Goal: Task Accomplishment & Management: Manage account settings

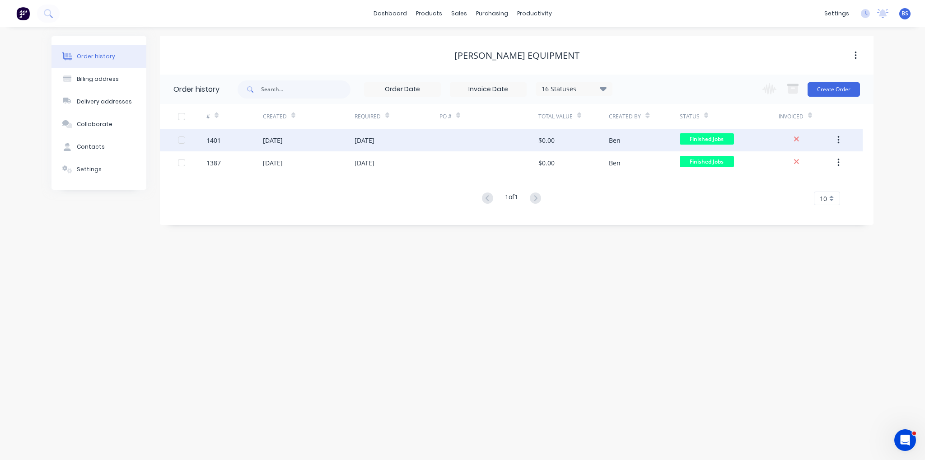
click at [356, 137] on div "[DATE]" at bounding box center [365, 140] width 20 height 9
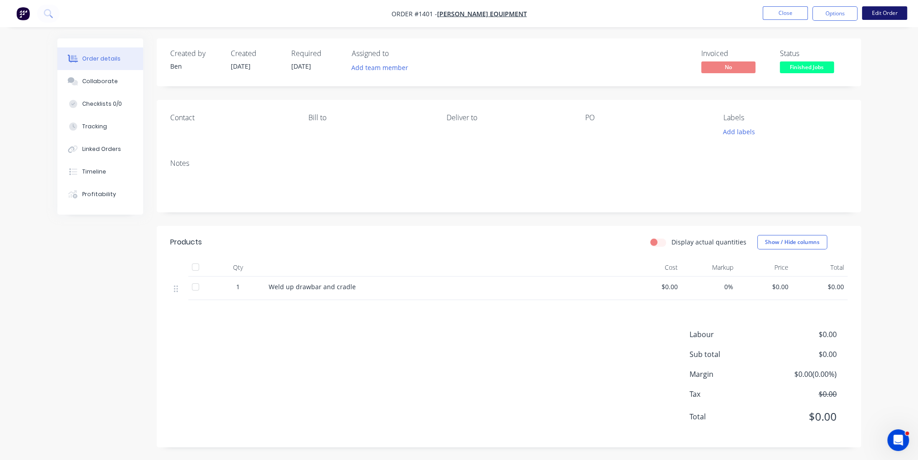
click at [875, 19] on button "Edit Order" at bounding box center [884, 13] width 45 height 14
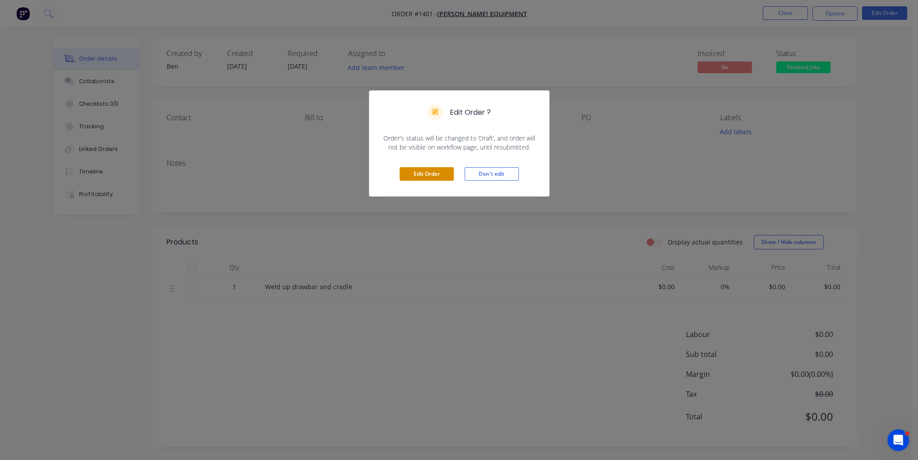
click at [416, 172] on button "Edit Order" at bounding box center [427, 174] width 54 height 14
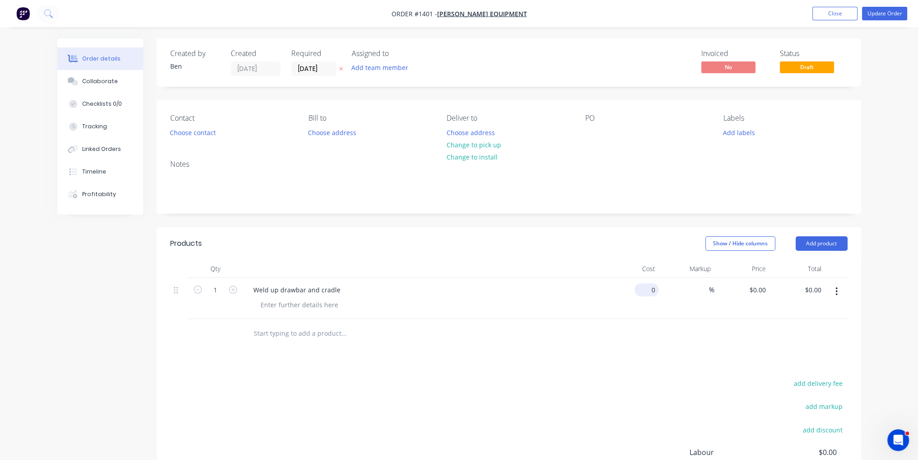
click at [651, 292] on input "0" at bounding box center [648, 289] width 21 height 13
type input "5"
type input "$720.00"
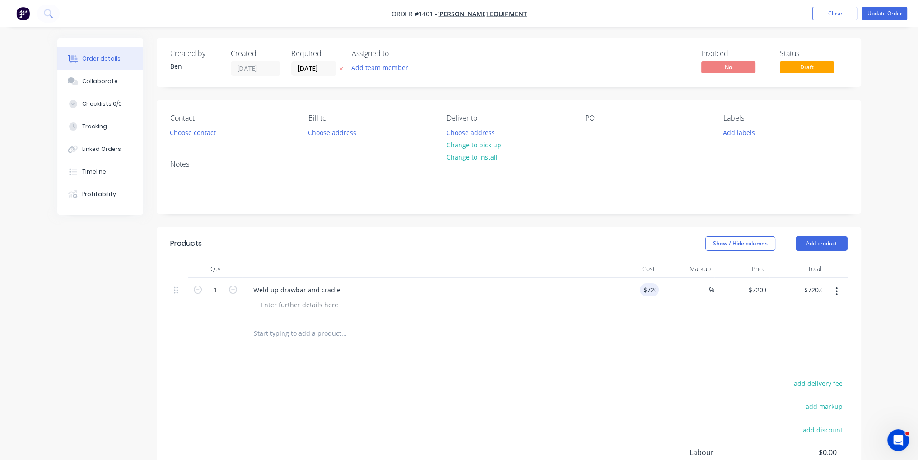
click at [669, 362] on div "Products Show / Hide columns Add product Qty Cost Markup Price Total 1 Weld up …" at bounding box center [509, 396] width 705 height 338
click at [336, 289] on div "Weld up drawbar and cradle" at bounding box center [297, 289] width 102 height 13
click at [549, 359] on div "Products Show / Hide columns Add product Qty Cost Markup Price Total 1 Weld up …" at bounding box center [509, 396] width 705 height 338
click at [892, 16] on button "Update Order" at bounding box center [884, 14] width 45 height 14
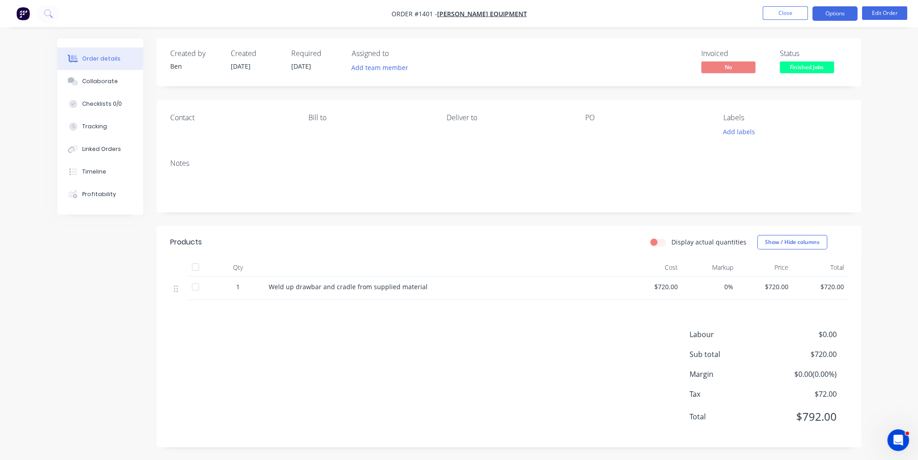
click at [847, 17] on button "Options" at bounding box center [835, 13] width 45 height 14
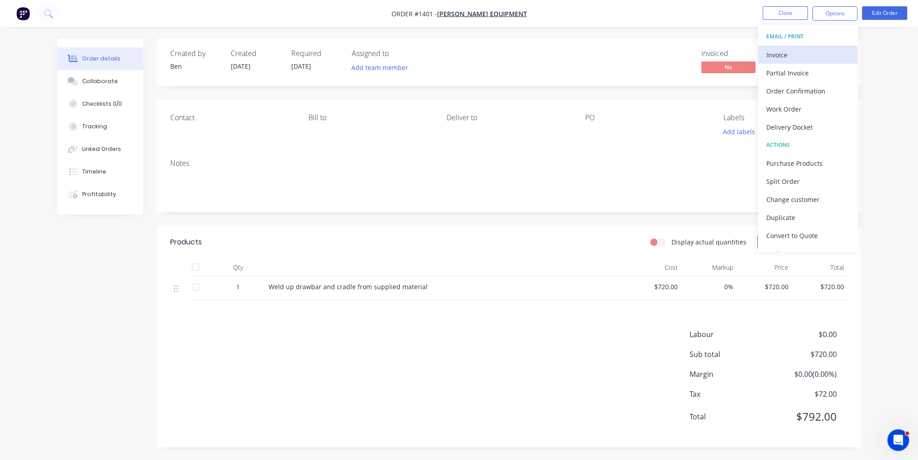
click at [820, 51] on div "Invoice" at bounding box center [808, 54] width 83 height 13
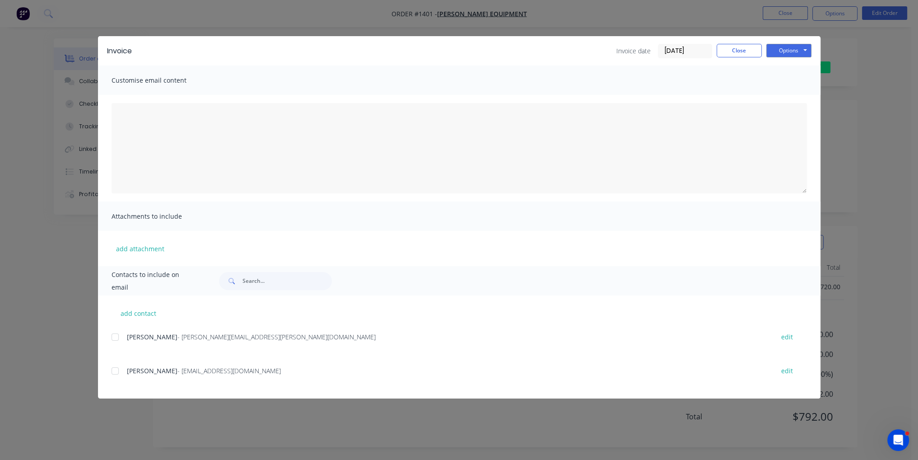
click at [116, 373] on div at bounding box center [115, 371] width 18 height 18
click at [795, 50] on button "Options" at bounding box center [789, 51] width 45 height 14
click at [799, 102] on button "Email" at bounding box center [796, 96] width 58 height 15
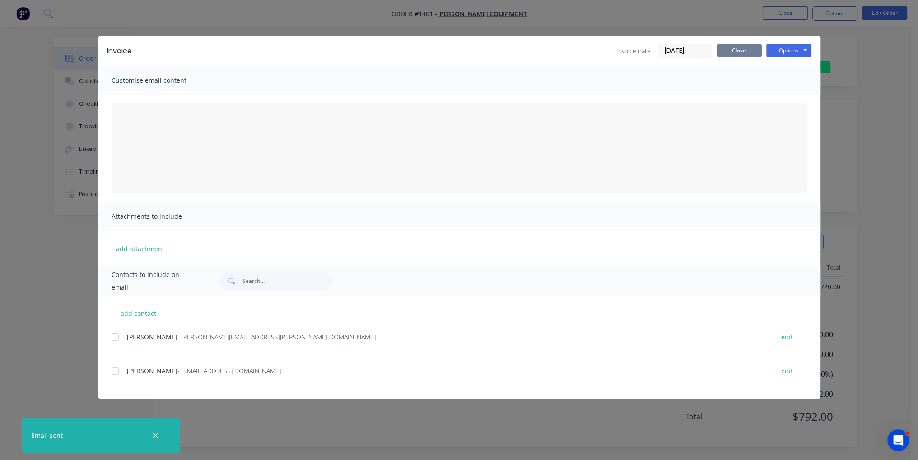
click at [745, 55] on button "Close" at bounding box center [739, 51] width 45 height 14
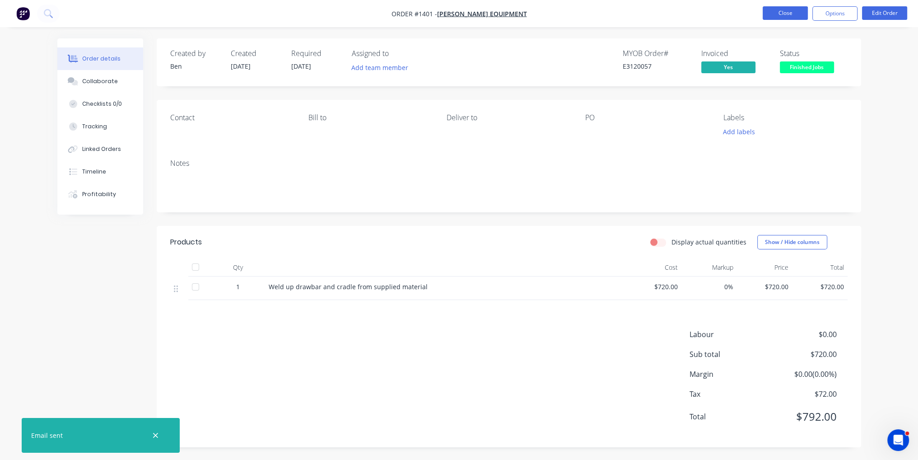
click at [784, 16] on button "Close" at bounding box center [785, 13] width 45 height 14
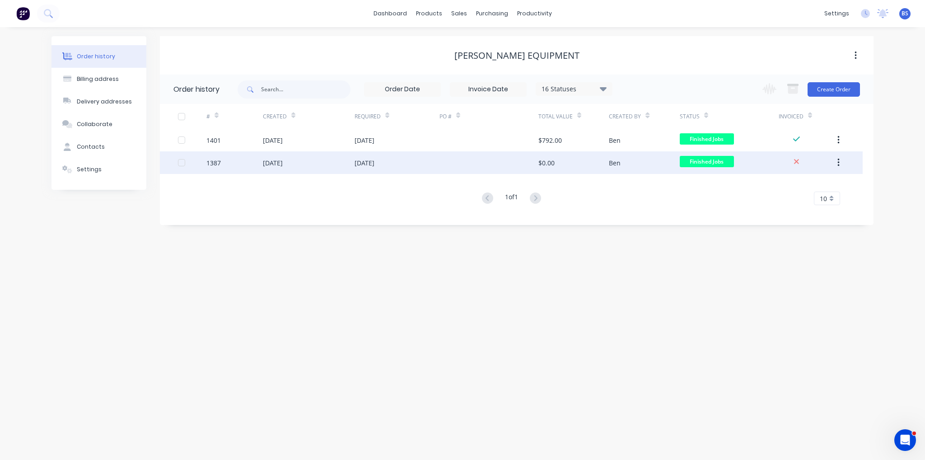
click at [457, 172] on div at bounding box center [489, 162] width 99 height 23
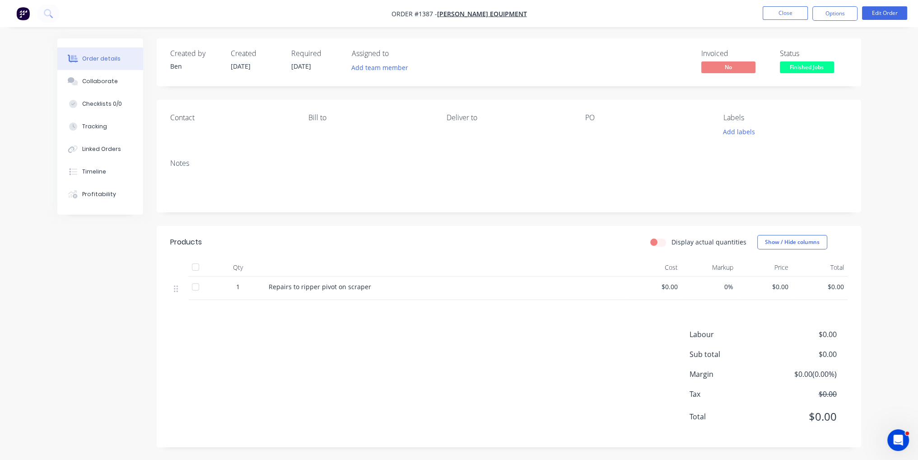
click at [671, 289] on span "$0.00" at bounding box center [654, 286] width 48 height 9
click at [827, 17] on button "Options" at bounding box center [835, 13] width 45 height 14
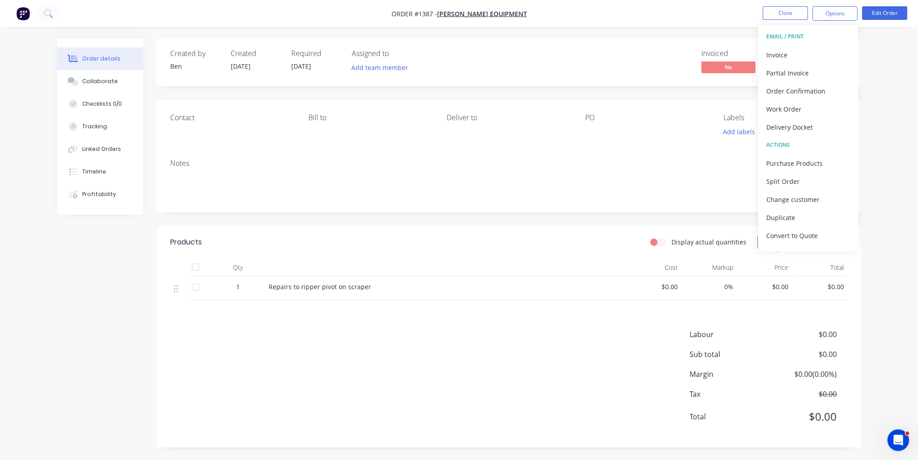
click at [683, 16] on nav "Order #1387 - Obryan Equipment Close Options EMAIL / PRINT Invoice Partial Invo…" at bounding box center [459, 13] width 918 height 27
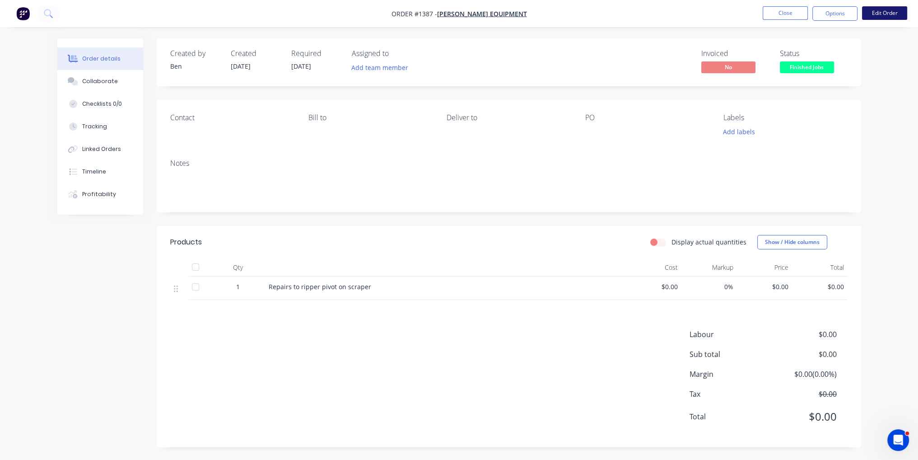
click at [889, 16] on button "Edit Order" at bounding box center [884, 13] width 45 height 14
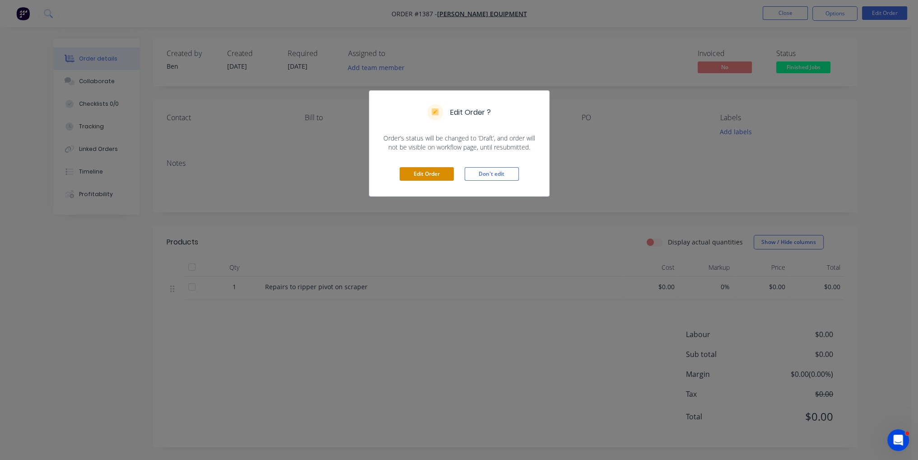
click at [425, 169] on button "Edit Order" at bounding box center [427, 174] width 54 height 14
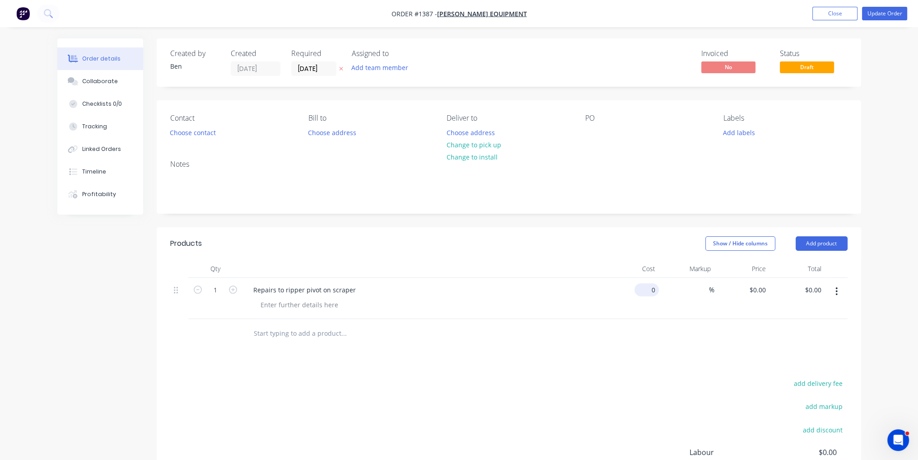
click at [654, 290] on input "0" at bounding box center [648, 289] width 21 height 13
type input "$840.00"
click at [690, 342] on div at bounding box center [509, 333] width 678 height 29
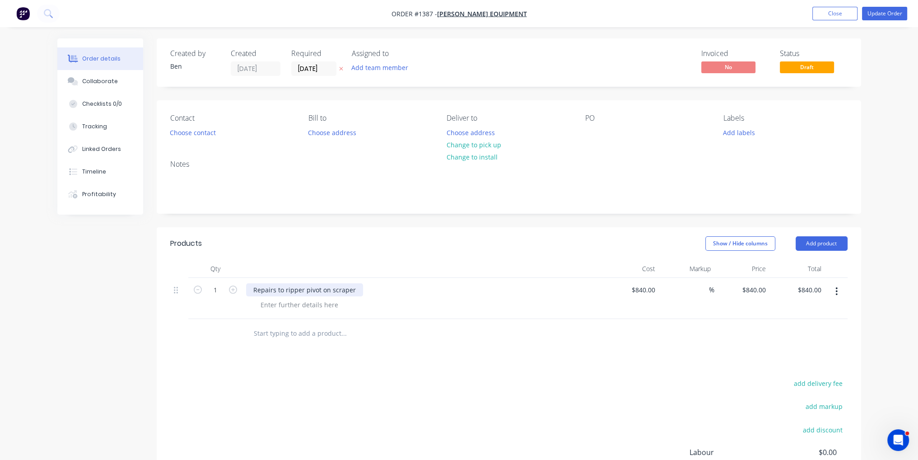
click at [302, 295] on div "Repairs to ripper pivot on scraper" at bounding box center [304, 289] width 117 height 13
drag, startPoint x: 352, startPoint y: 291, endPoint x: 208, endPoint y: 291, distance: 144.1
click at [208, 291] on div "1 Repairs to ripper pivot on scraper $840.00 $840.00 % $840.00 $840.00 $840.00 …" at bounding box center [509, 298] width 678 height 41
click at [380, 411] on div "add delivery fee add markup add discount Labour $0.00 Sub total $840.00 Margin …" at bounding box center [509, 464] width 678 height 174
click at [889, 15] on button "Update Order" at bounding box center [884, 14] width 45 height 14
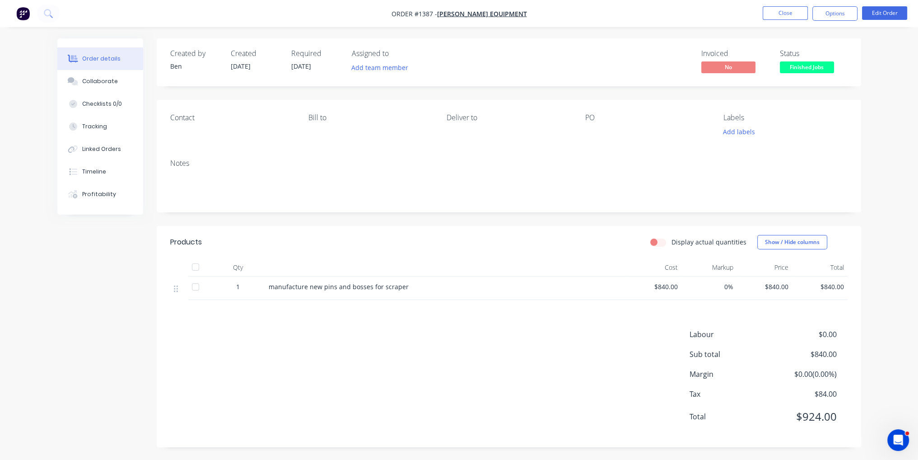
click at [831, 20] on nav "Order #1387 - Obryan Equipment Close Options Edit Order" at bounding box center [459, 13] width 918 height 27
click at [834, 17] on button "Options" at bounding box center [835, 13] width 45 height 14
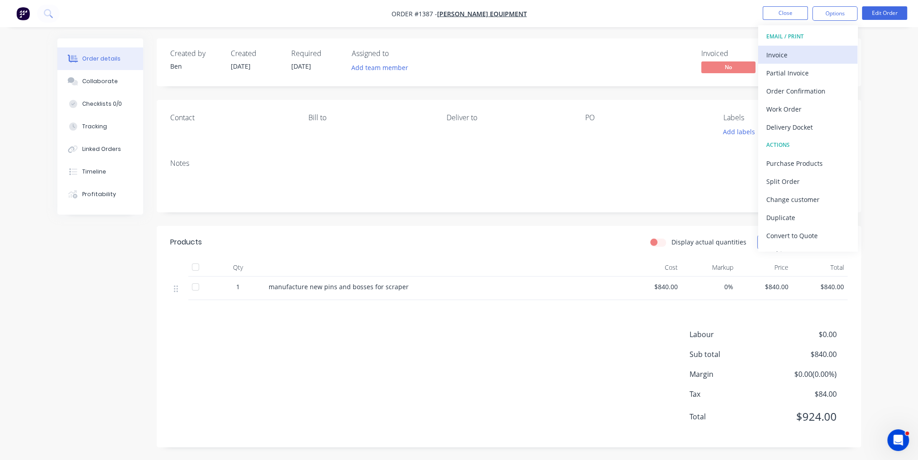
click at [827, 56] on div "Invoice" at bounding box center [808, 54] width 83 height 13
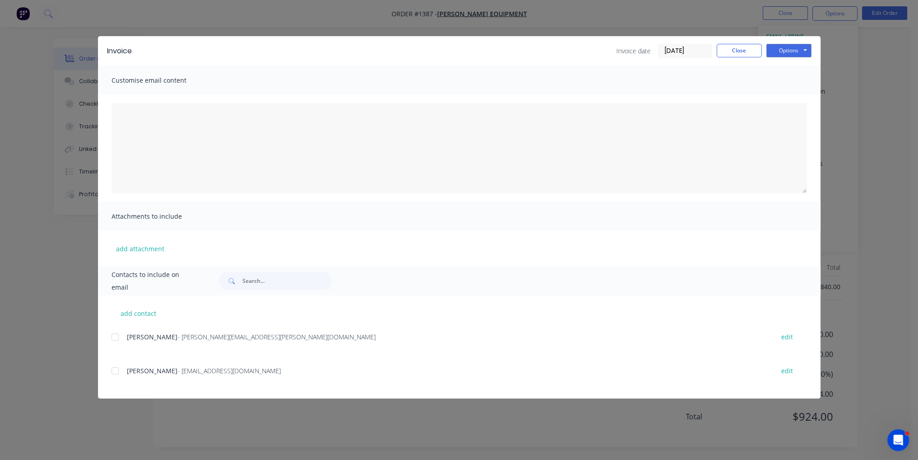
click at [116, 367] on div at bounding box center [115, 371] width 18 height 18
click at [794, 51] on button "Options" at bounding box center [789, 51] width 45 height 14
click at [803, 99] on button "Email" at bounding box center [796, 96] width 58 height 15
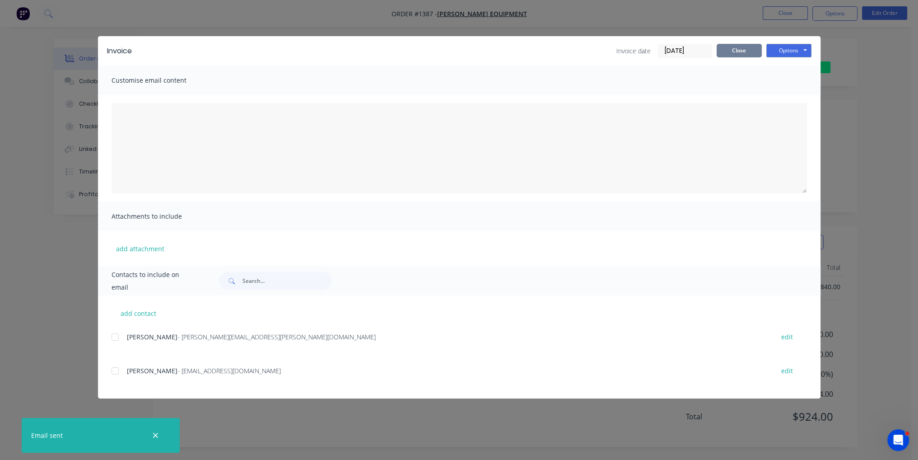
click at [747, 44] on button "Close" at bounding box center [739, 51] width 45 height 14
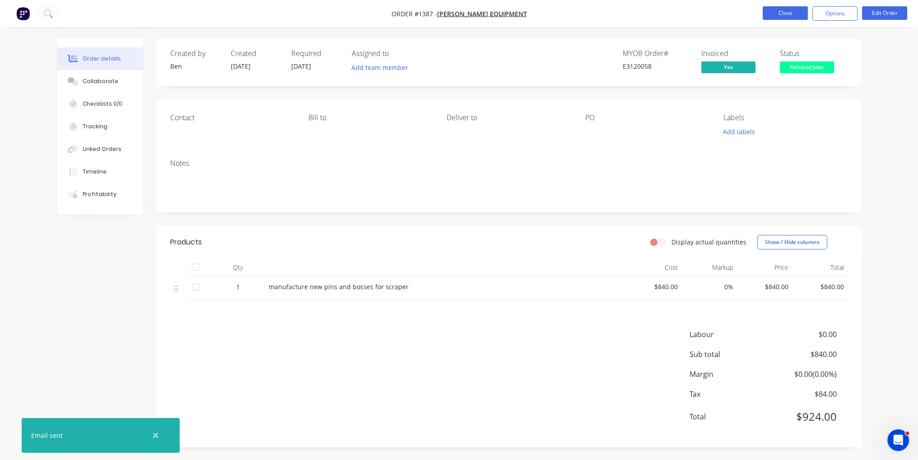
click at [777, 12] on button "Close" at bounding box center [785, 13] width 45 height 14
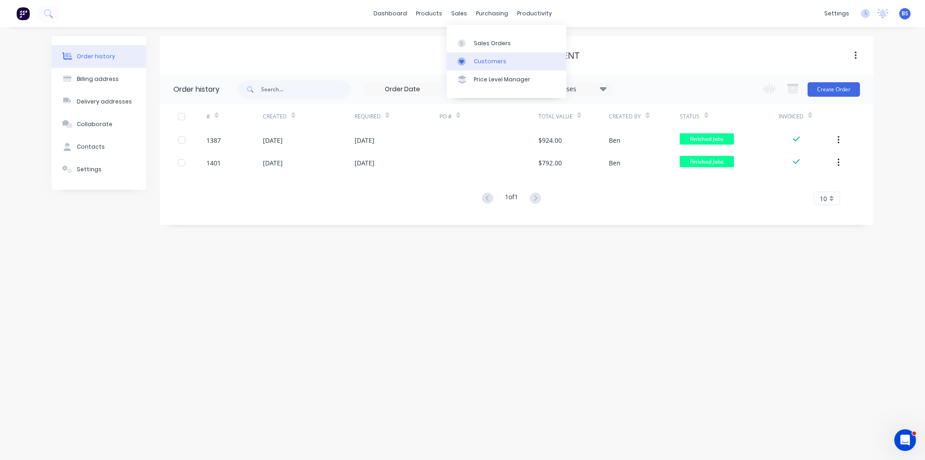
click at [494, 64] on div "Customers" at bounding box center [490, 61] width 33 height 8
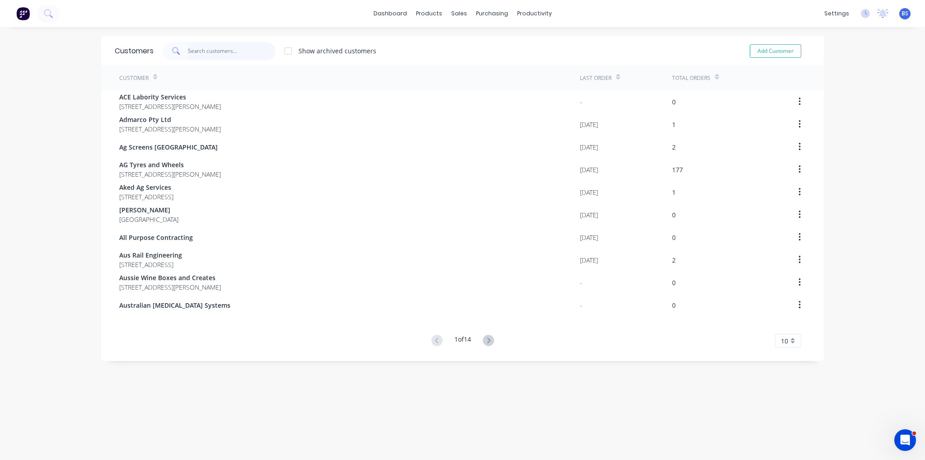
click at [238, 47] on input "text" at bounding box center [232, 51] width 88 height 18
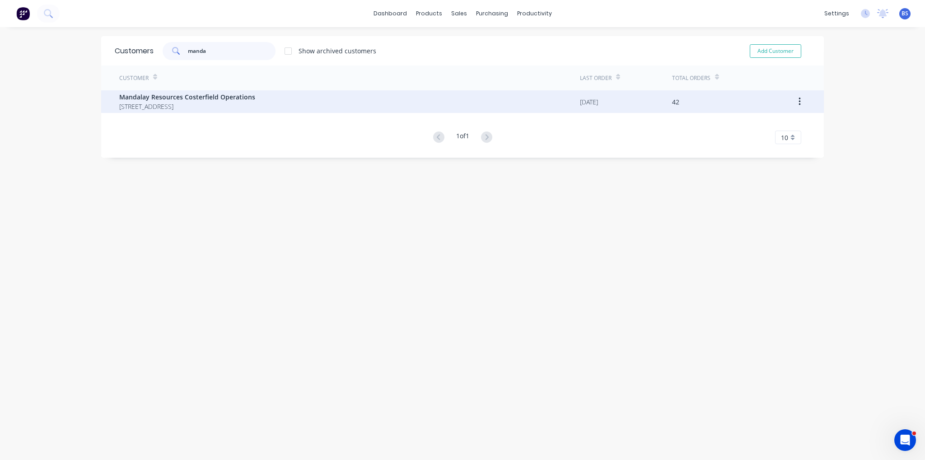
type input "manda"
click at [223, 107] on span "[STREET_ADDRESS]" at bounding box center [187, 106] width 136 height 9
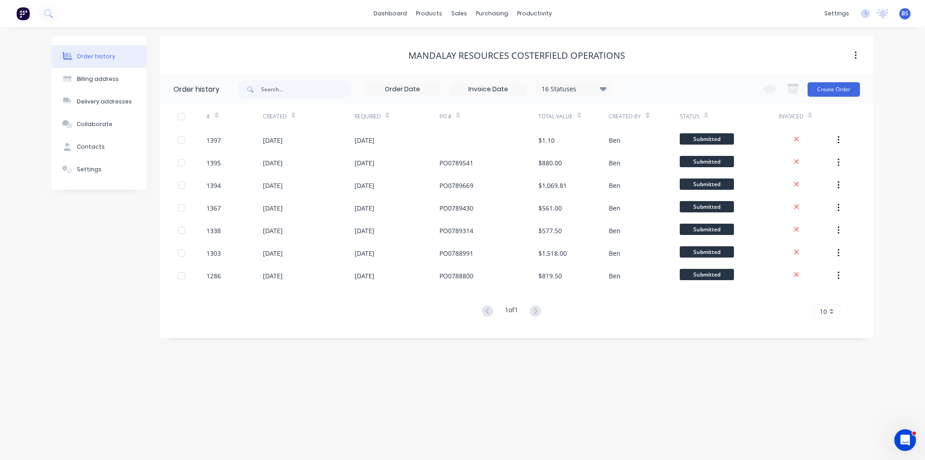
click at [566, 86] on div "16 Statuses" at bounding box center [574, 89] width 76 height 10
click at [572, 201] on div "All" at bounding box center [592, 198] width 113 height 18
click at [649, 193] on label at bounding box center [649, 193] width 0 height 0
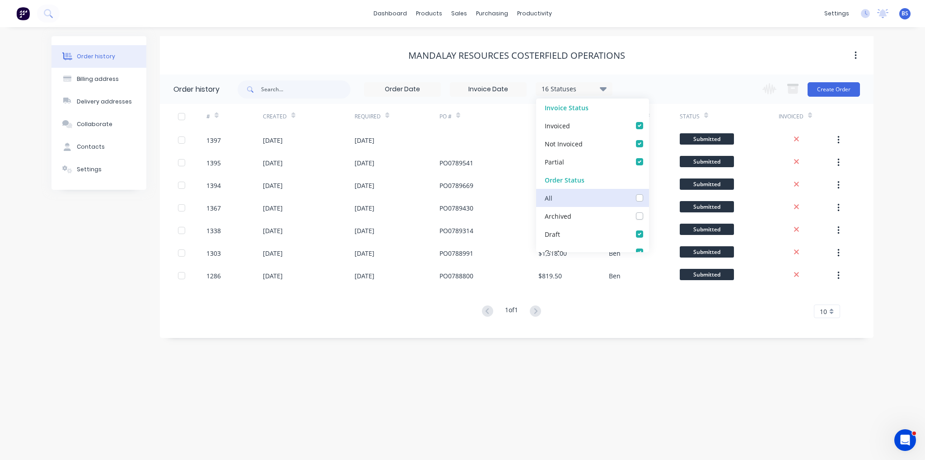
click at [649, 197] on input "checkbox" at bounding box center [652, 197] width 7 height 9
checkbox input "true"
click at [664, 53] on div "Mandalay Resources Costerfield Operations" at bounding box center [517, 55] width 714 height 11
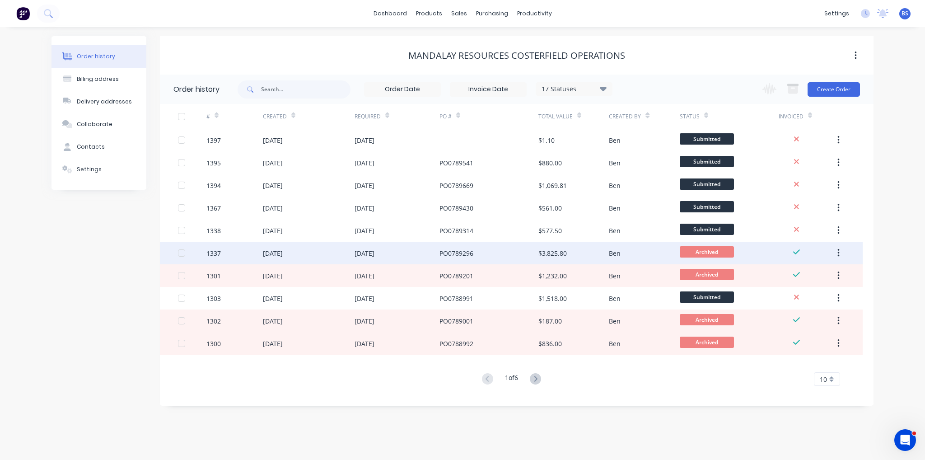
click at [352, 252] on div "[DATE]" at bounding box center [309, 253] width 92 height 23
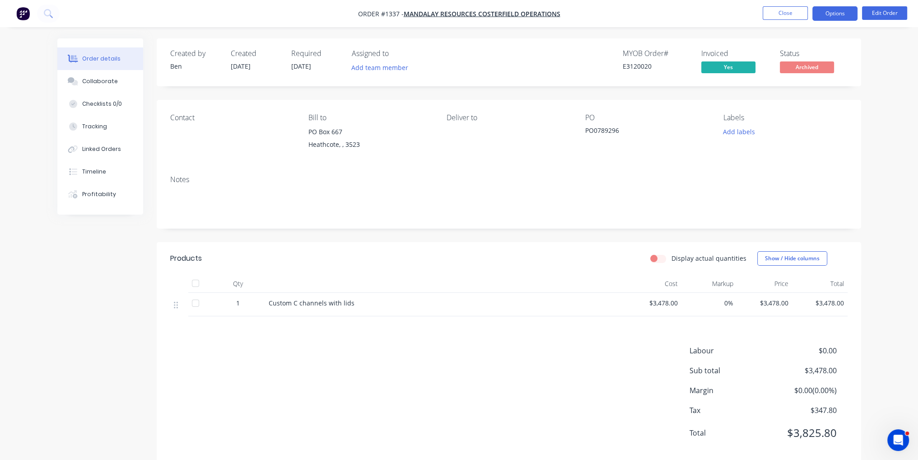
click at [836, 12] on button "Options" at bounding box center [835, 13] width 45 height 14
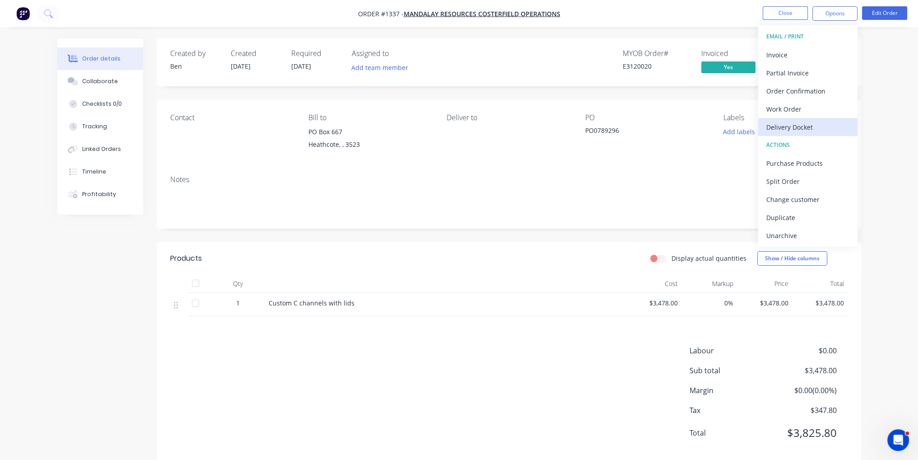
click at [829, 131] on div "Delivery Docket" at bounding box center [808, 127] width 83 height 13
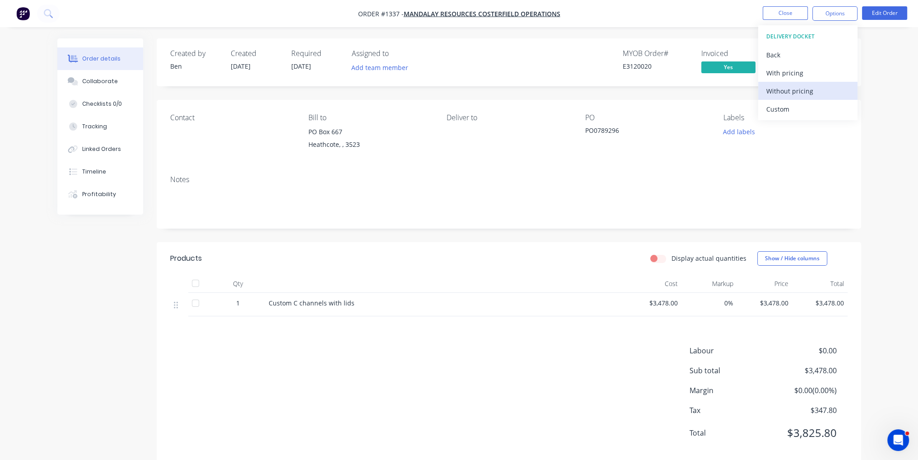
click at [814, 92] on div "Without pricing" at bounding box center [808, 90] width 83 height 13
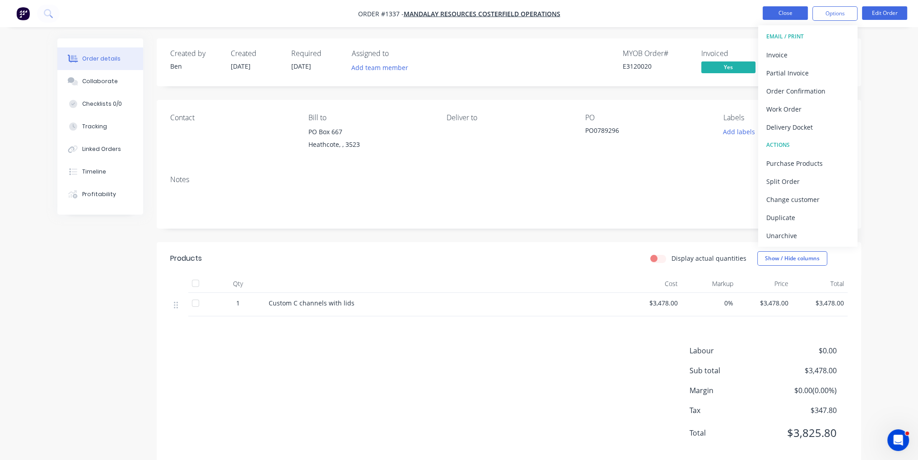
click at [801, 14] on button "Close" at bounding box center [785, 13] width 45 height 14
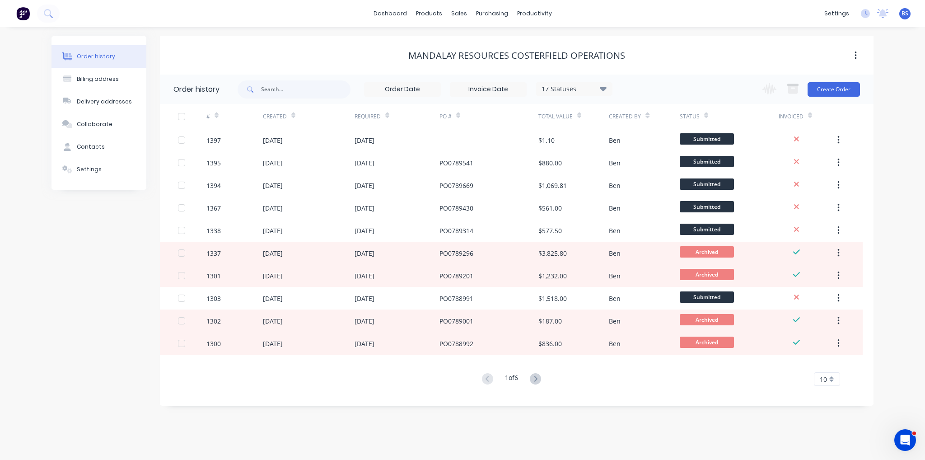
click at [559, 86] on div "17 Statuses" at bounding box center [574, 89] width 76 height 10
click at [649, 211] on label at bounding box center [649, 211] width 0 height 0
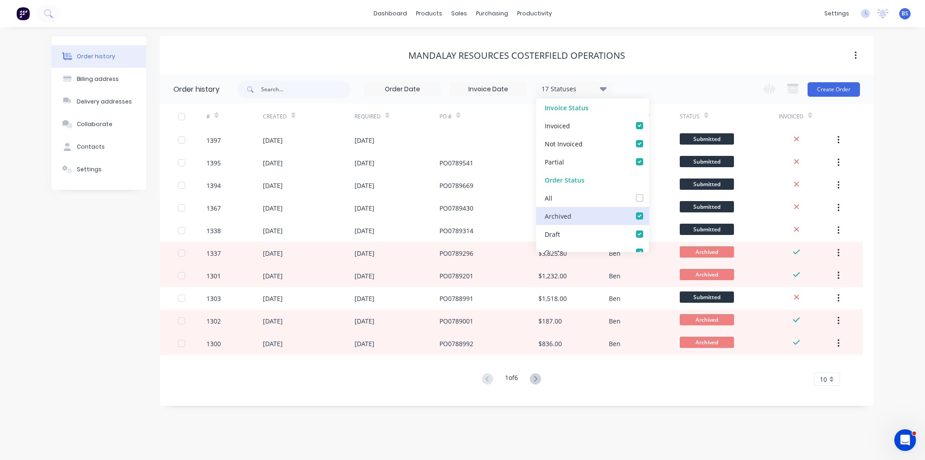
click at [649, 219] on input "checkbox" at bounding box center [652, 215] width 7 height 9
checkbox input "false"
click at [712, 67] on div "Mandalay Resources Costerfield Operations" at bounding box center [517, 55] width 714 height 38
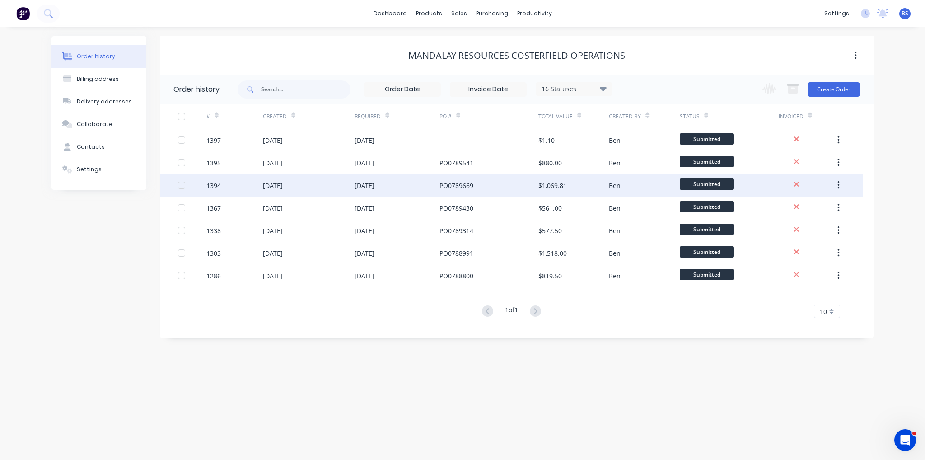
click at [283, 183] on div "[DATE]" at bounding box center [273, 185] width 20 height 9
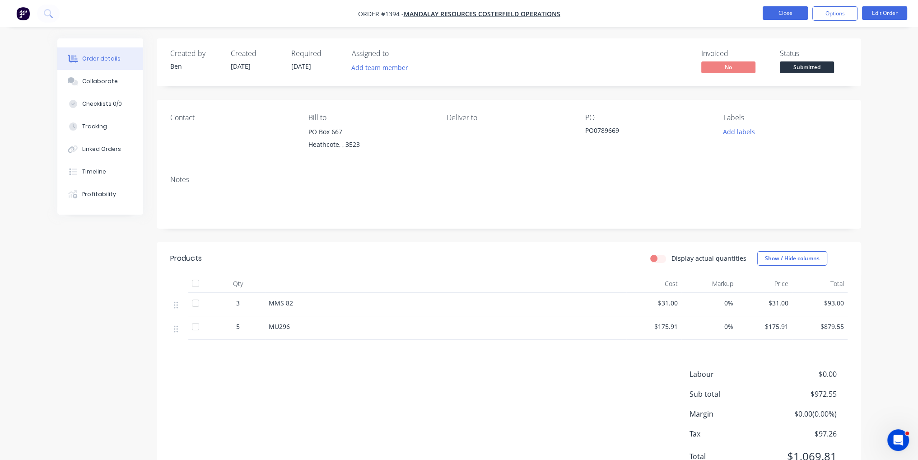
click at [790, 15] on button "Close" at bounding box center [785, 13] width 45 height 14
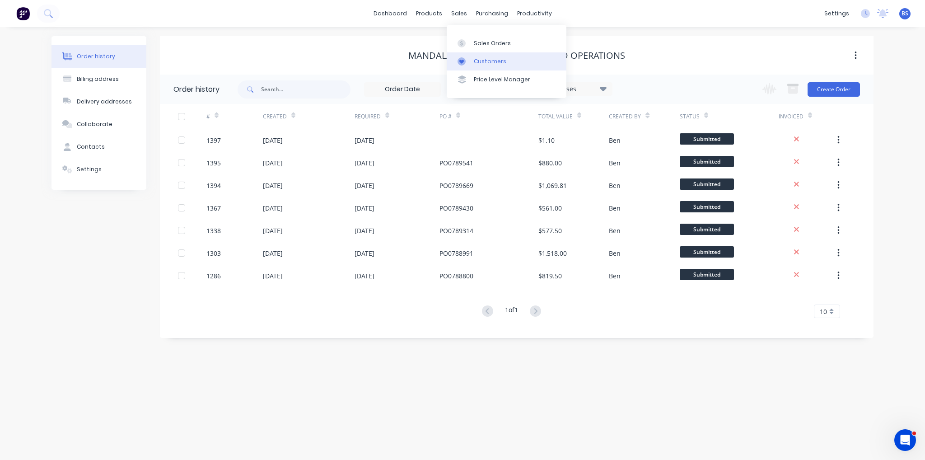
click at [488, 60] on div "Customers" at bounding box center [490, 61] width 33 height 8
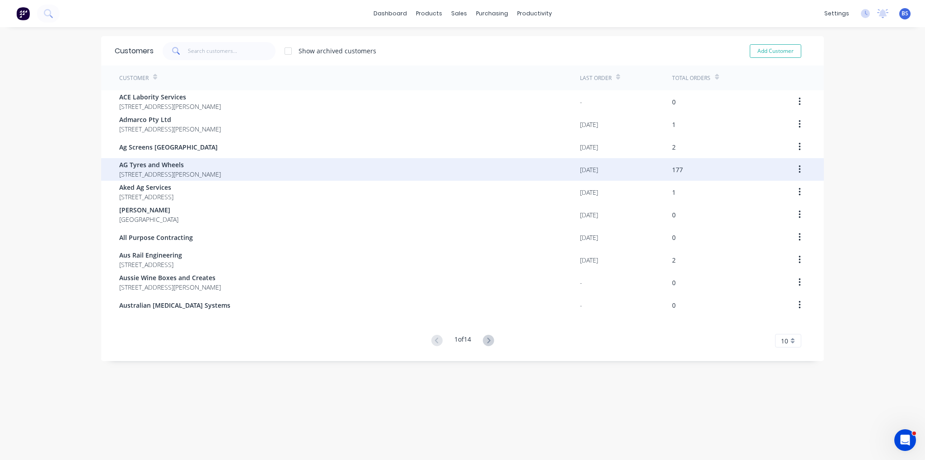
click at [155, 168] on span "AG Tyres and Wheels" at bounding box center [170, 164] width 102 height 9
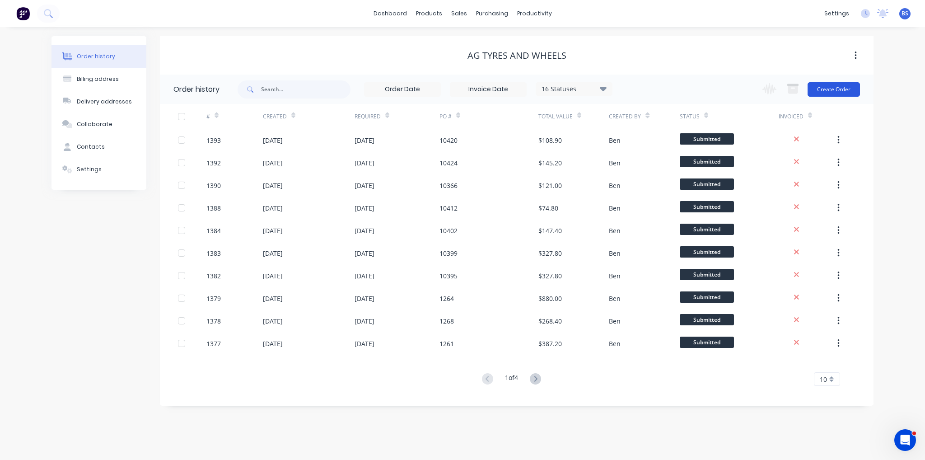
click at [834, 93] on button "Create Order" at bounding box center [834, 89] width 52 height 14
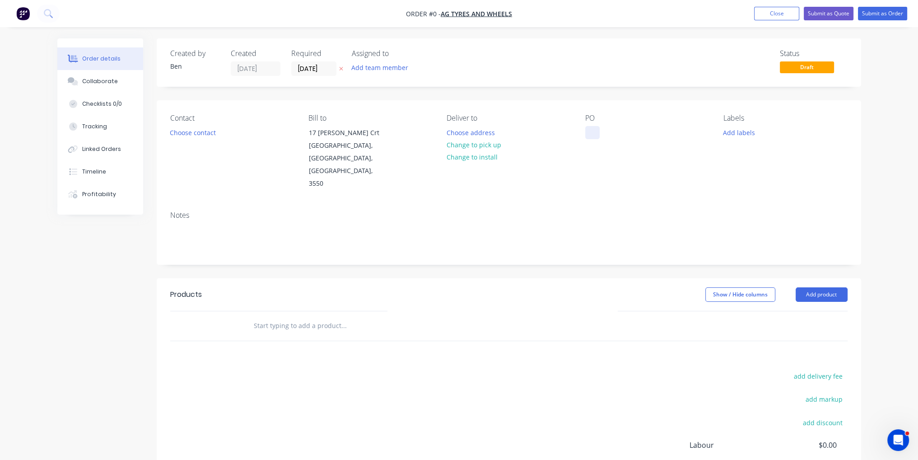
click at [590, 130] on div at bounding box center [592, 132] width 14 height 13
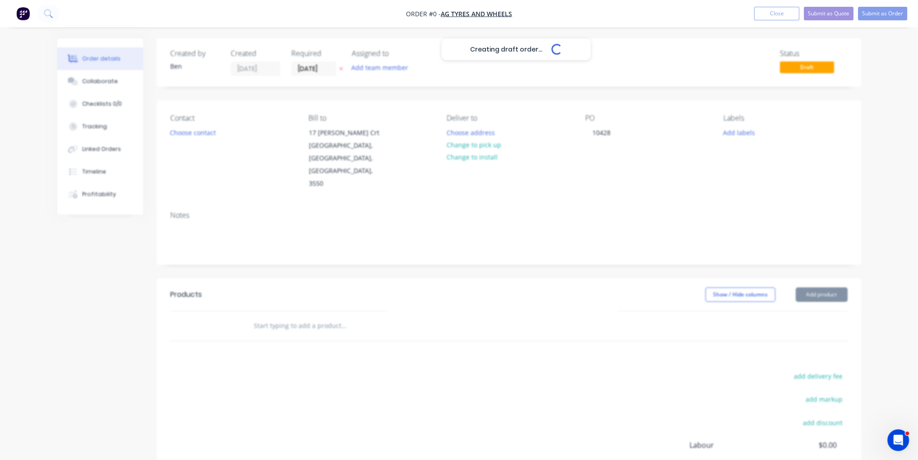
click at [831, 273] on div "Creating draft order... Loading... Order details Collaborate Checklists 0/0 Tra…" at bounding box center [459, 304] width 822 height 533
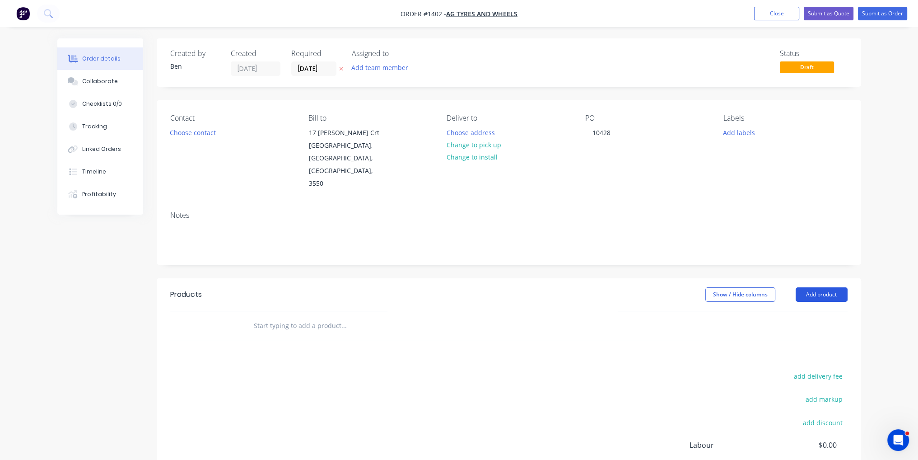
click at [831, 287] on button "Add product" at bounding box center [822, 294] width 52 height 14
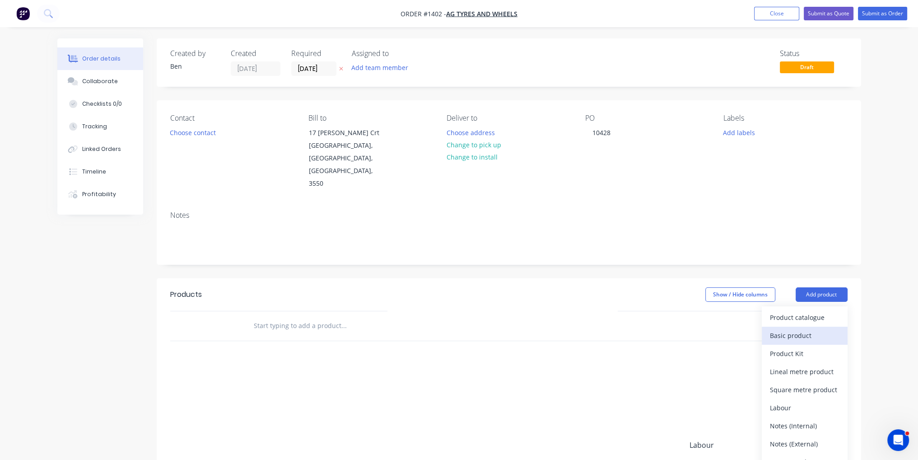
click at [814, 329] on div "Basic product" at bounding box center [805, 335] width 70 height 13
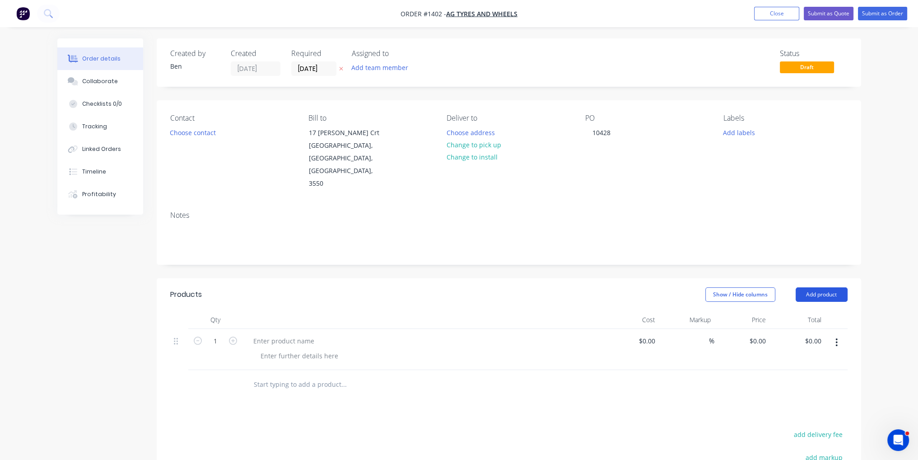
click at [812, 287] on button "Add product" at bounding box center [822, 294] width 52 height 14
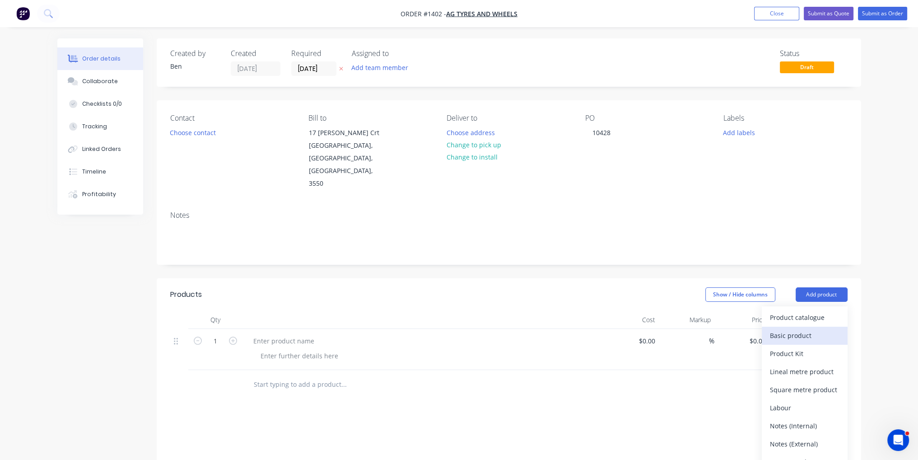
click at [819, 329] on div "Basic product" at bounding box center [805, 335] width 70 height 13
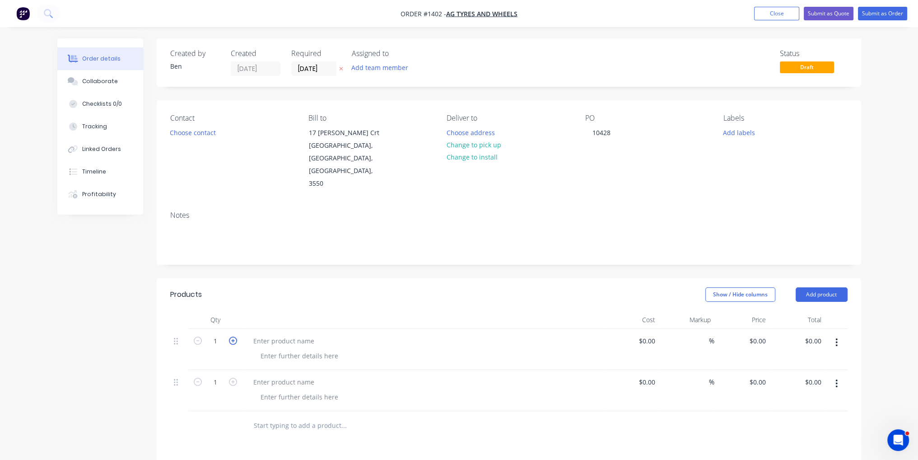
click at [231, 337] on icon "button" at bounding box center [233, 341] width 8 height 8
type input "2"
click at [229, 378] on icon "button" at bounding box center [233, 382] width 8 height 8
type input "2"
paste div
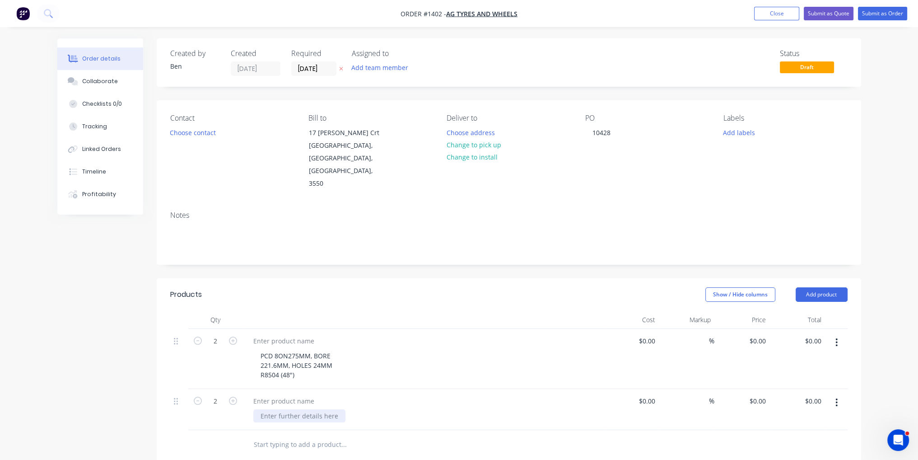
paste div
click at [281, 394] on div at bounding box center [283, 400] width 75 height 13
paste div
click at [282, 334] on div at bounding box center [283, 340] width 75 height 13
paste div
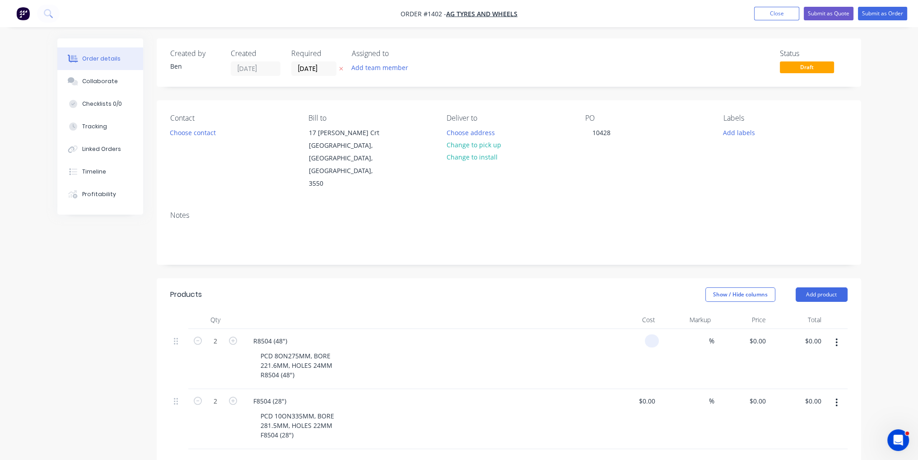
click at [649, 334] on input at bounding box center [654, 340] width 10 height 13
type input "$82.00"
type input "$164.00"
click at [655, 394] on input at bounding box center [654, 400] width 10 height 13
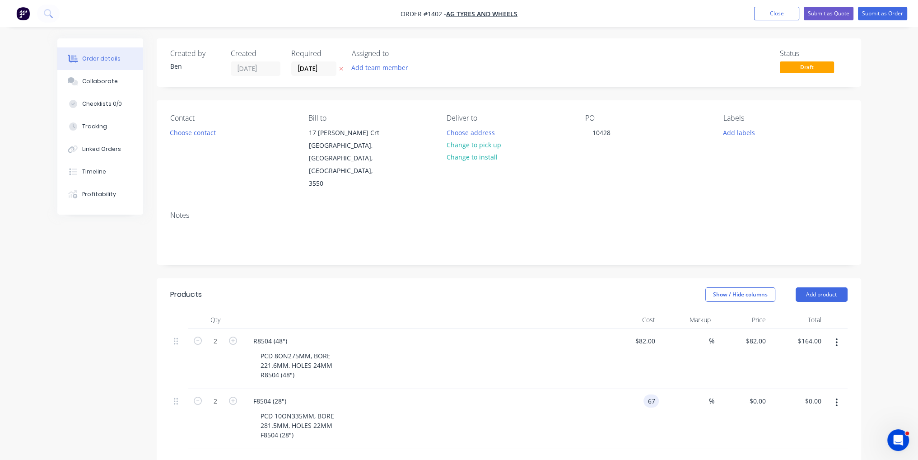
type input "$67.00"
type input "$134.00"
click at [523, 409] on div "PCD 10ON335MM, BORE 281.5MM, HOLES 22MM F8504 (28")" at bounding box center [426, 425] width 347 height 32
click at [889, 11] on button "Submit as Order" at bounding box center [882, 14] width 49 height 14
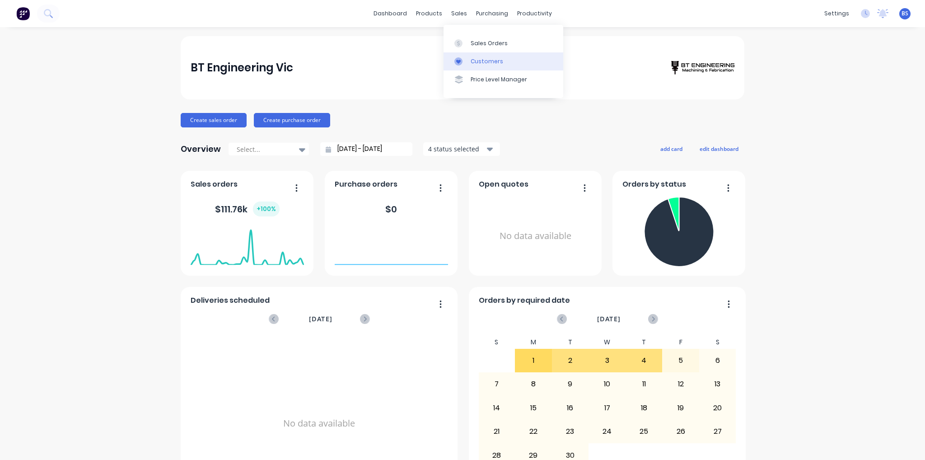
click at [480, 62] on div "Customers" at bounding box center [487, 61] width 33 height 8
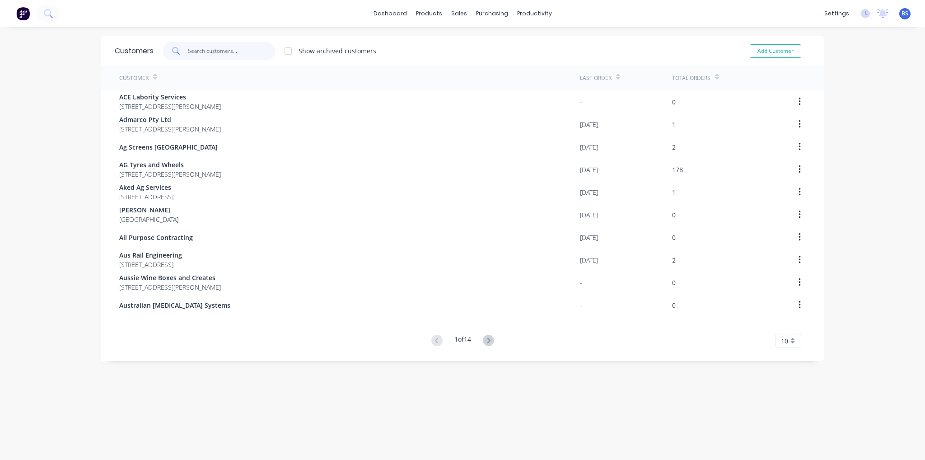
click at [210, 55] on input "text" at bounding box center [232, 51] width 88 height 18
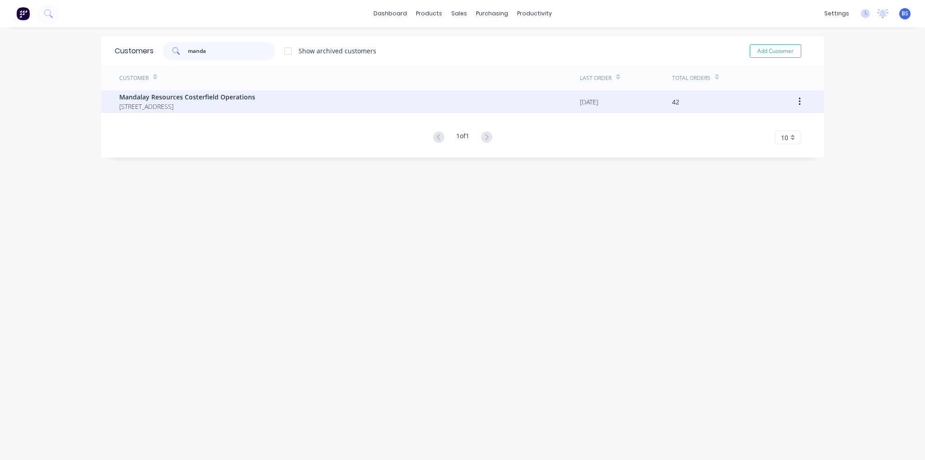
type input "manda"
click at [164, 98] on span "Mandalay Resources Costerfield Operations" at bounding box center [187, 96] width 136 height 9
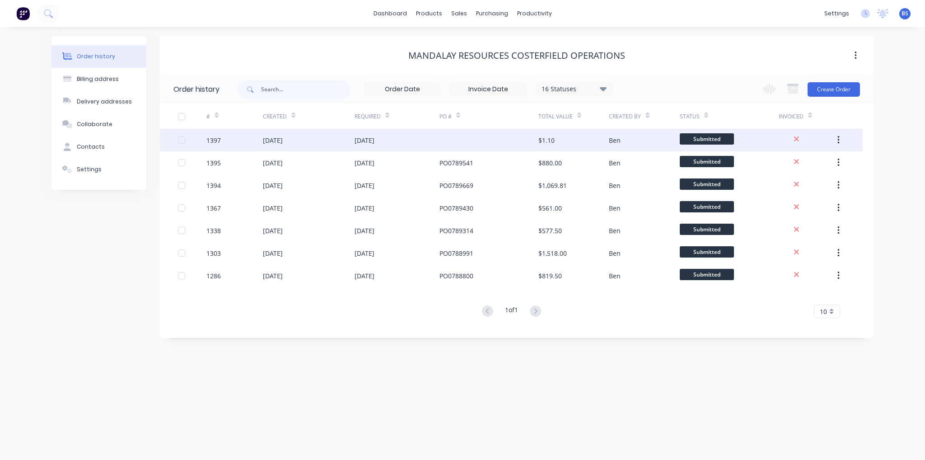
click at [473, 132] on div at bounding box center [489, 140] width 99 height 23
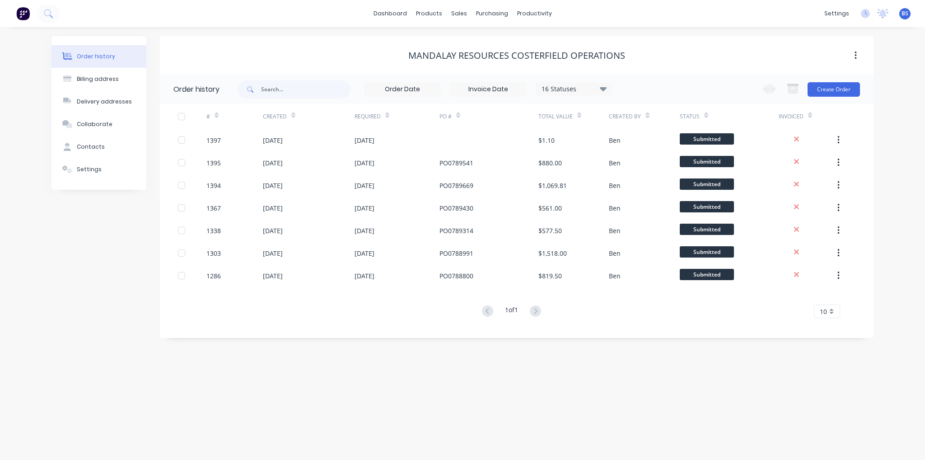
click at [592, 88] on div "16 Statuses" at bounding box center [574, 89] width 76 height 10
click at [649, 193] on label at bounding box center [649, 193] width 0 height 0
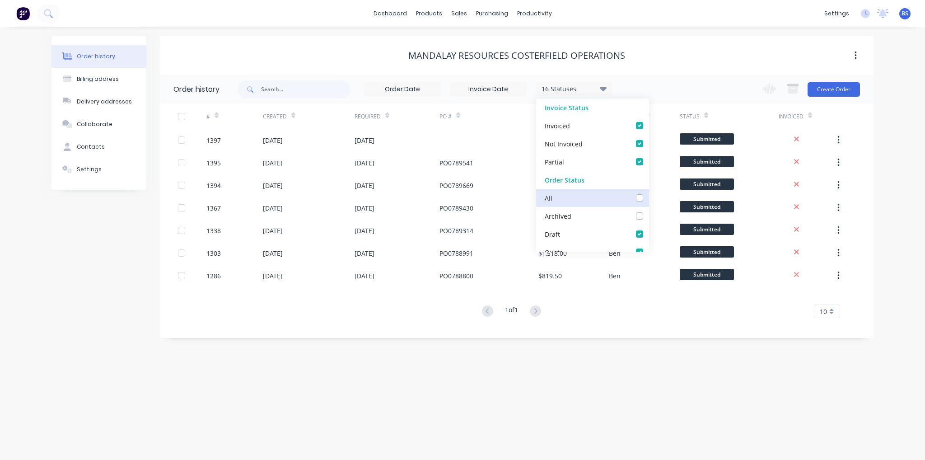
click at [649, 197] on input "checkbox" at bounding box center [652, 197] width 7 height 9
checkbox input "true"
click at [684, 46] on div "Mandalay Resources Costerfield Operations" at bounding box center [517, 55] width 714 height 38
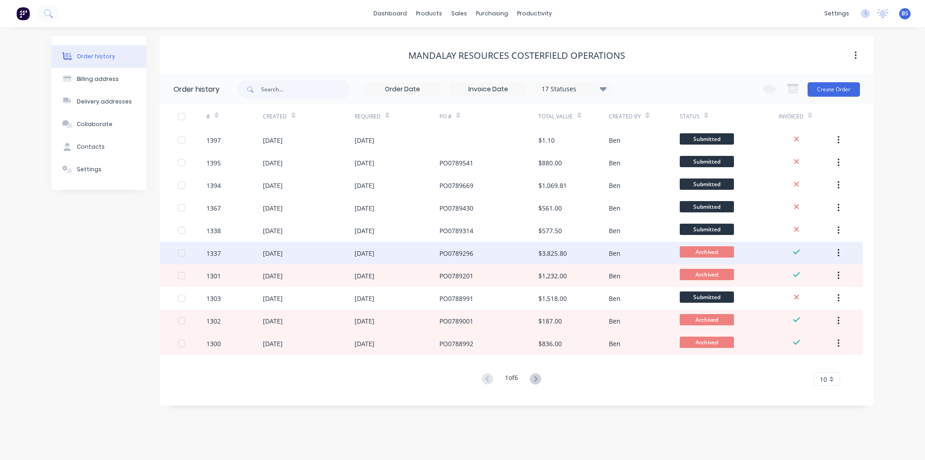
click at [445, 256] on div "PO0789296" at bounding box center [457, 252] width 34 height 9
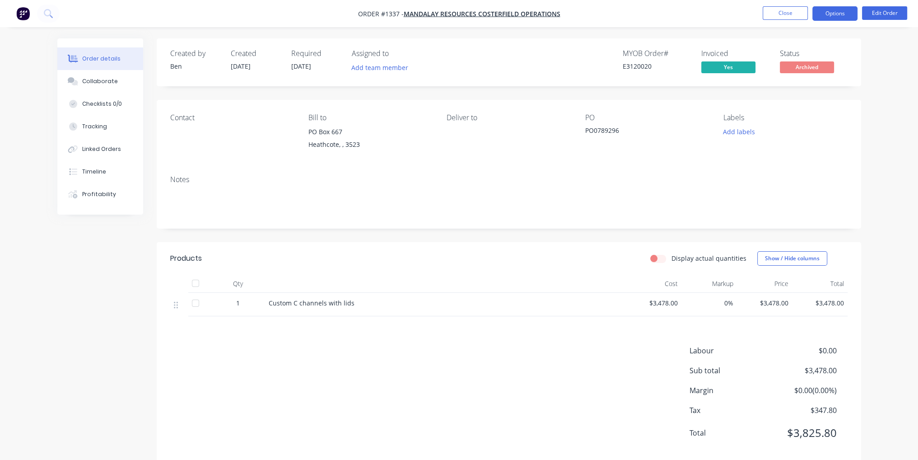
click at [835, 14] on button "Options" at bounding box center [835, 13] width 45 height 14
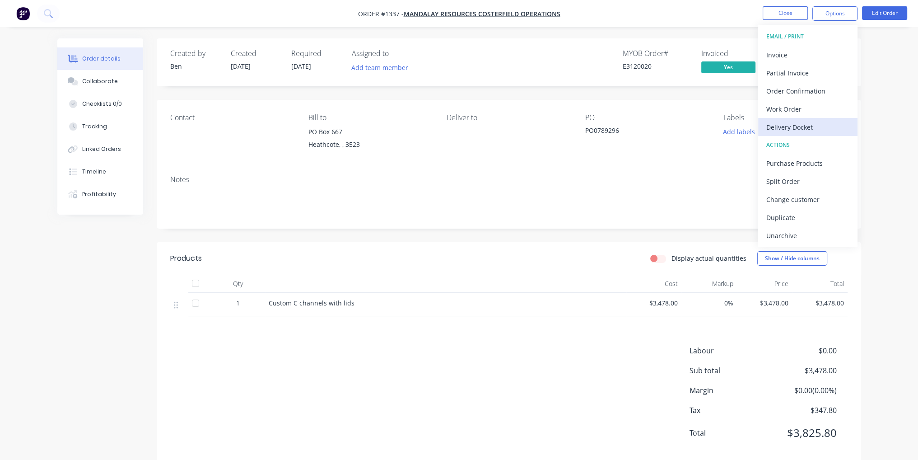
click at [817, 133] on div "Delivery Docket" at bounding box center [808, 127] width 83 height 13
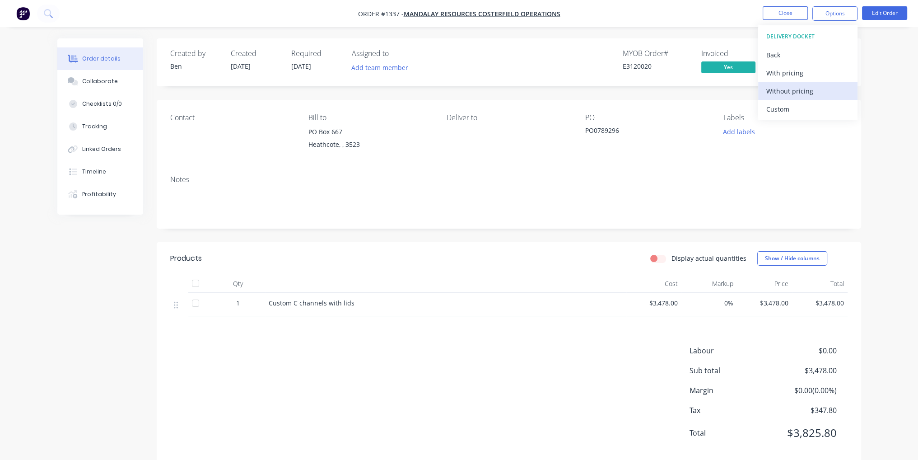
click at [804, 94] on div "Without pricing" at bounding box center [808, 90] width 83 height 13
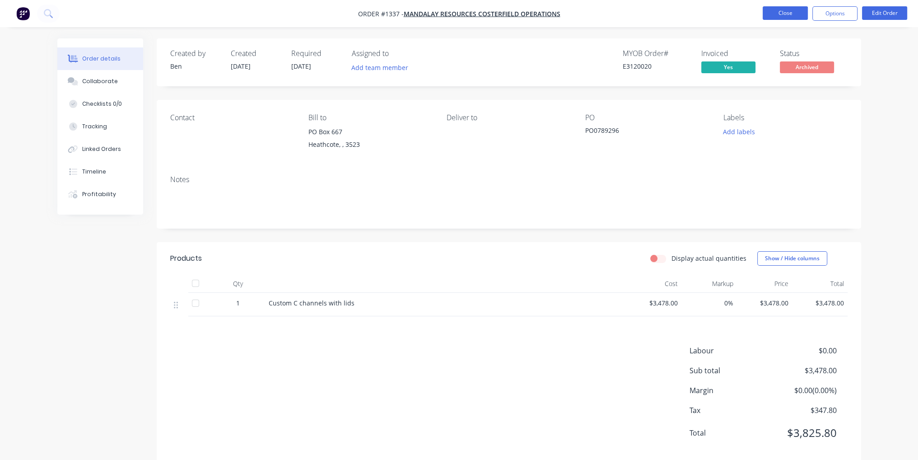
click at [787, 13] on button "Close" at bounding box center [785, 13] width 45 height 14
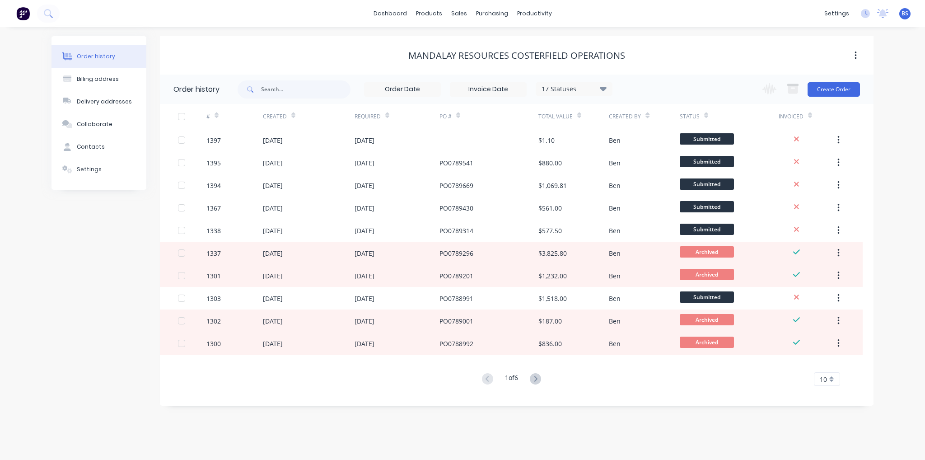
click at [583, 88] on div "17 Statuses" at bounding box center [574, 89] width 76 height 10
click at [649, 211] on label at bounding box center [649, 211] width 0 height 0
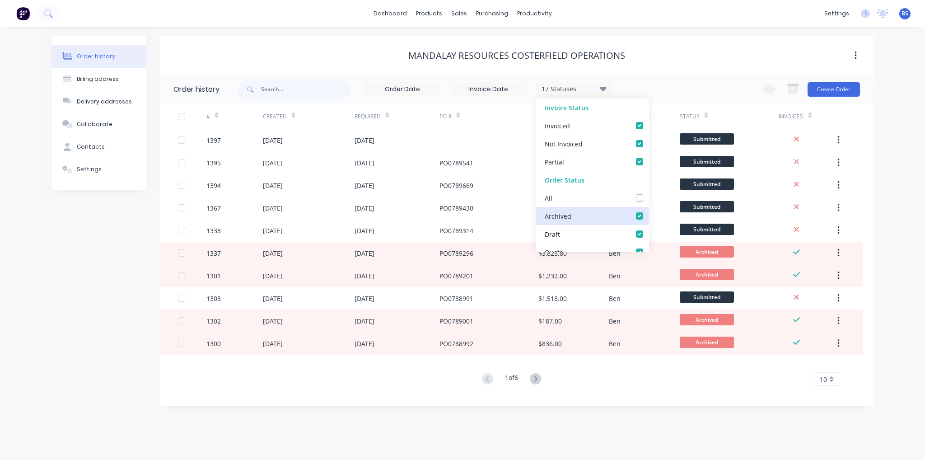
click at [649, 217] on input "checkbox" at bounding box center [652, 215] width 7 height 9
checkbox input "false"
click at [688, 49] on div "Mandalay Resources Costerfield Operations" at bounding box center [517, 55] width 714 height 16
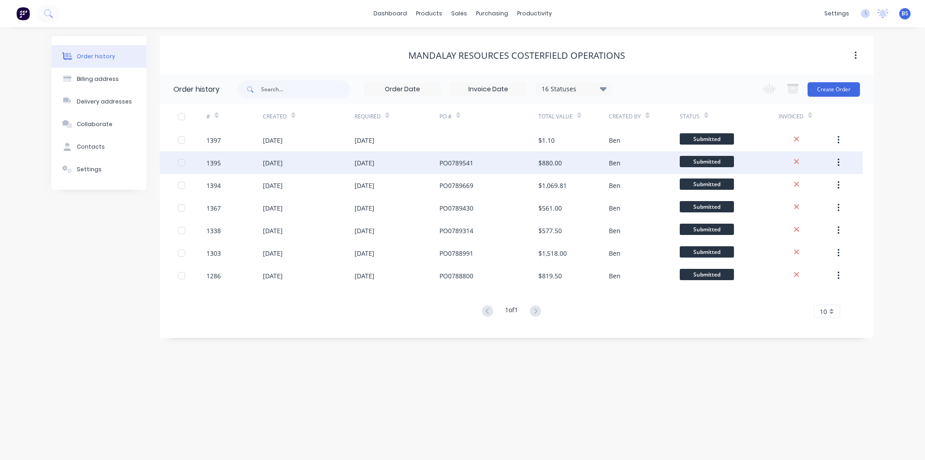
click at [468, 168] on div "PO0789541" at bounding box center [489, 162] width 99 height 23
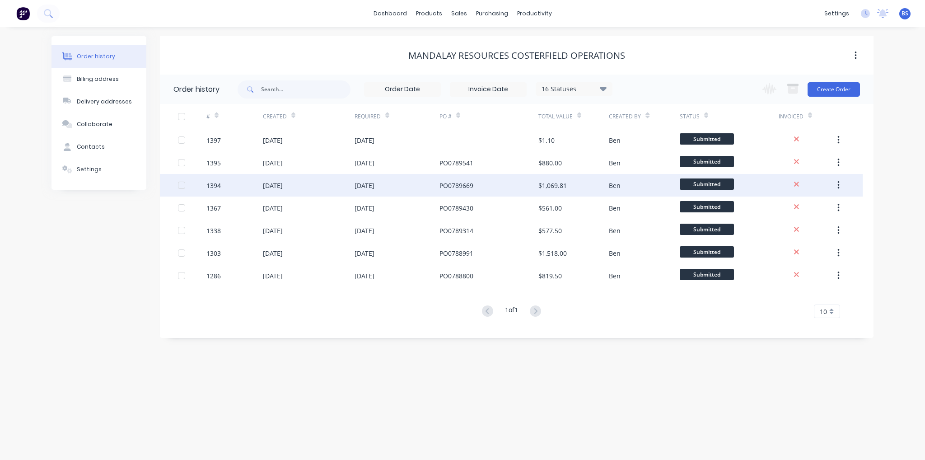
click at [351, 183] on div "[DATE]" at bounding box center [309, 185] width 92 height 23
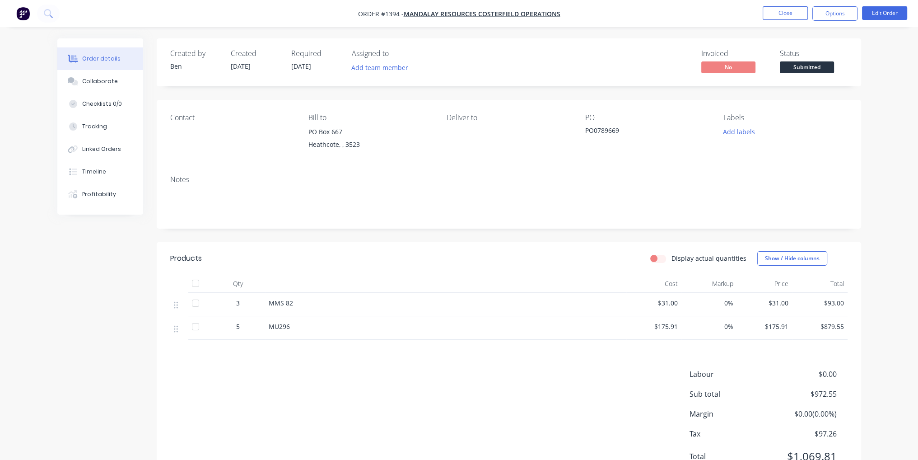
click at [813, 68] on span "Submitted" at bounding box center [807, 66] width 54 height 11
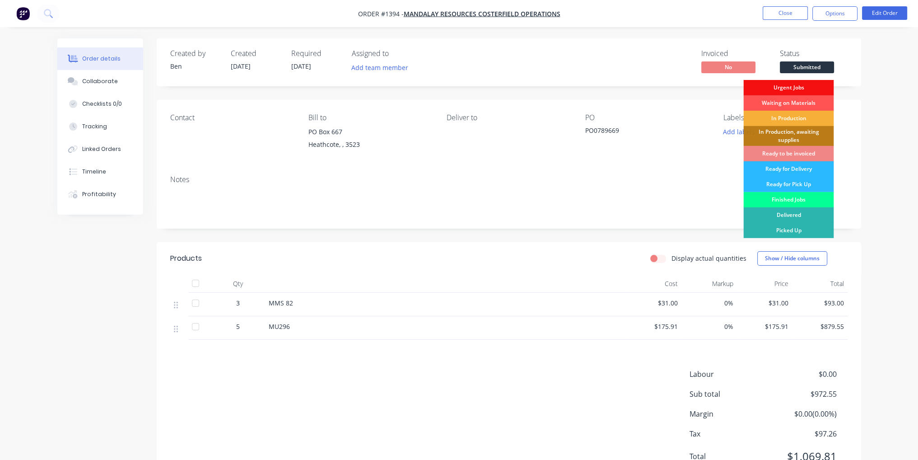
click at [806, 199] on div "Finished Jobs" at bounding box center [789, 199] width 90 height 15
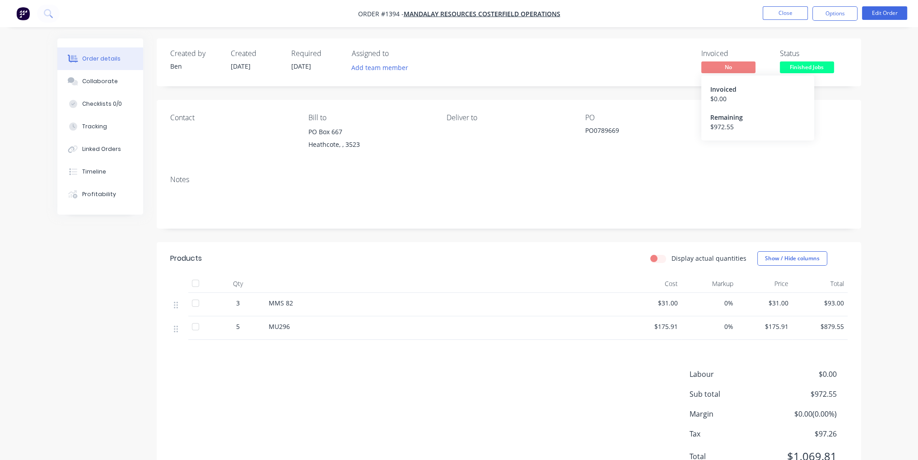
click at [726, 70] on span "No" at bounding box center [729, 66] width 54 height 11
click at [846, 14] on button "Options" at bounding box center [835, 13] width 45 height 14
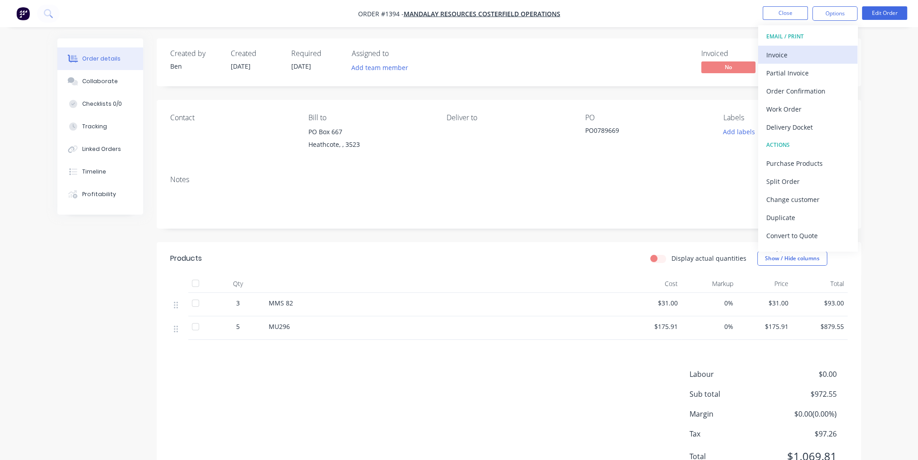
click at [818, 48] on div "Invoice" at bounding box center [808, 54] width 83 height 13
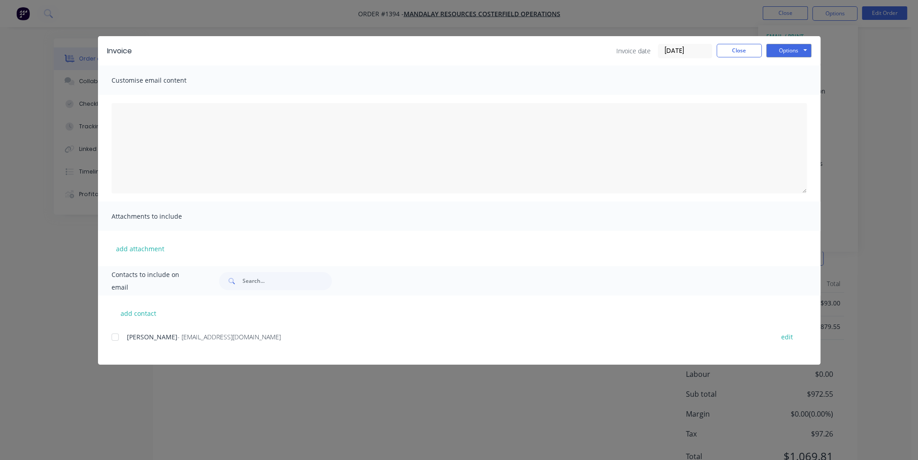
click at [115, 338] on div at bounding box center [115, 337] width 18 height 18
click at [800, 51] on button "Options" at bounding box center [789, 51] width 45 height 14
click at [800, 101] on button "Email" at bounding box center [796, 96] width 58 height 15
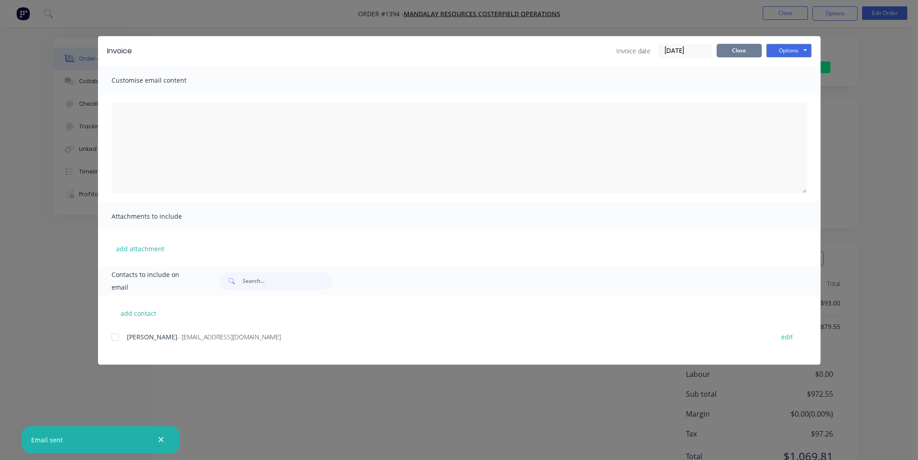
click at [751, 56] on button "Close" at bounding box center [739, 51] width 45 height 14
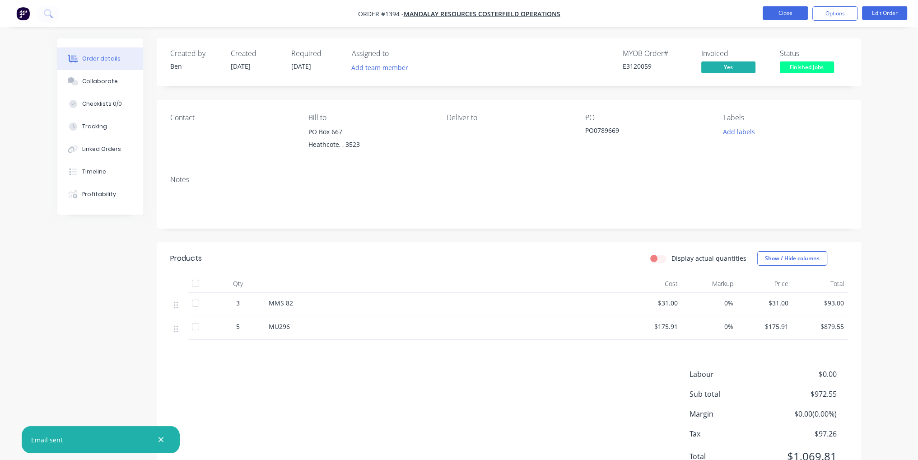
click at [779, 19] on button "Close" at bounding box center [785, 13] width 45 height 14
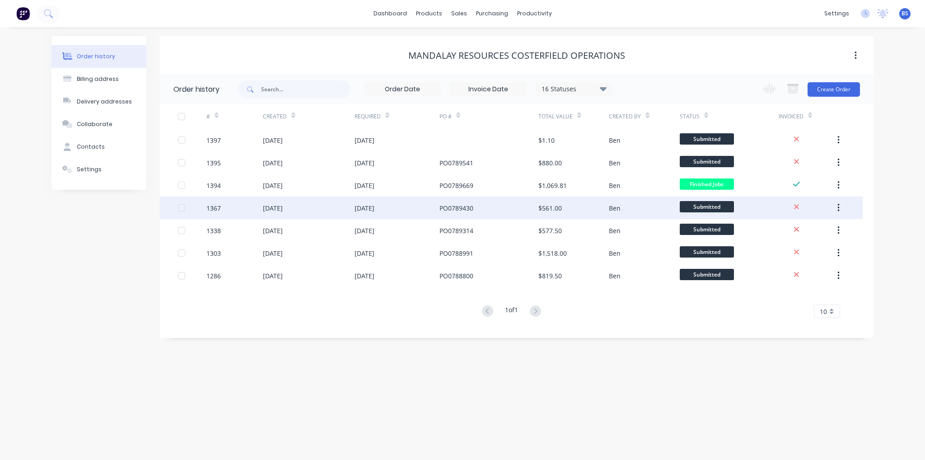
click at [423, 200] on div "[DATE]" at bounding box center [397, 208] width 85 height 23
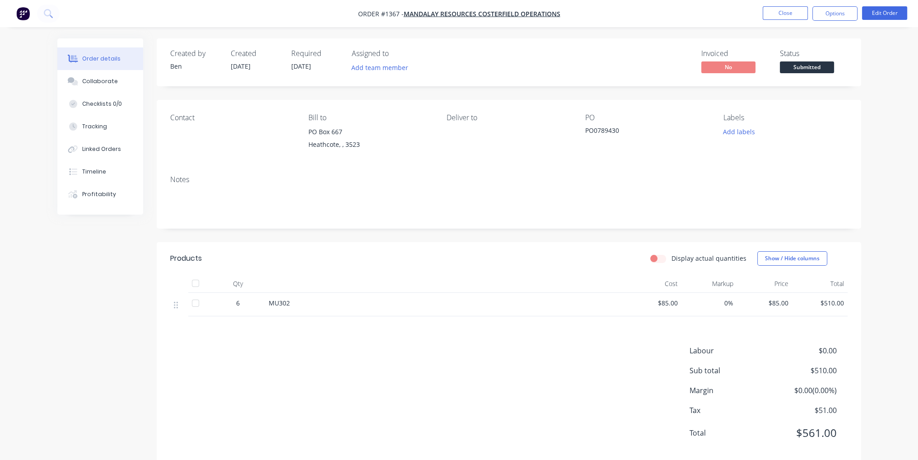
click at [806, 66] on span "Submitted" at bounding box center [807, 66] width 54 height 11
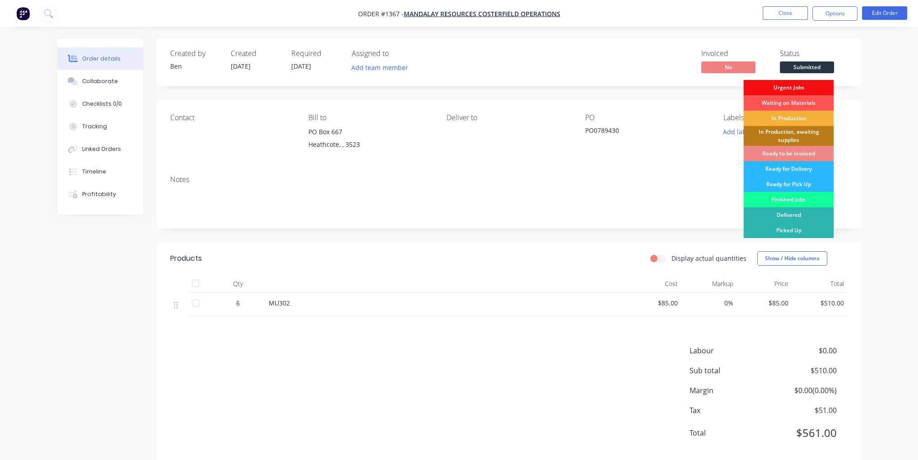
drag, startPoint x: 804, startPoint y: 196, endPoint x: 799, endPoint y: 181, distance: 16.1
click at [804, 197] on div "Finished Jobs" at bounding box center [789, 199] width 90 height 15
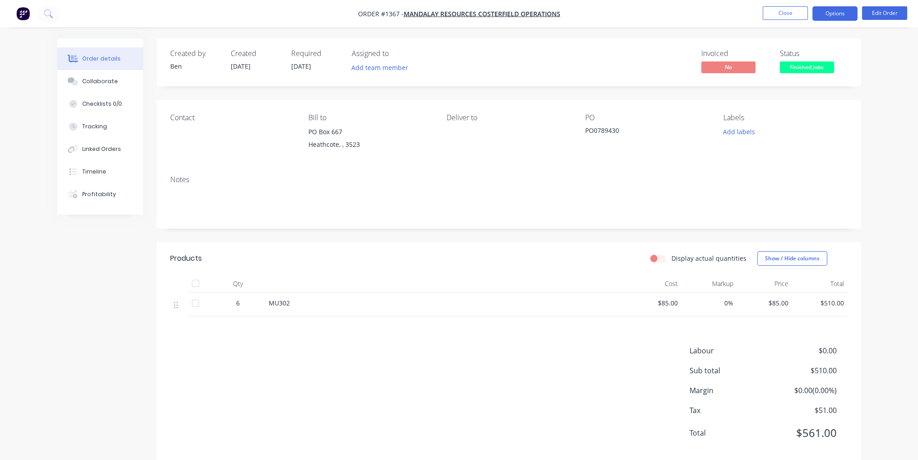
click at [838, 16] on button "Options" at bounding box center [835, 13] width 45 height 14
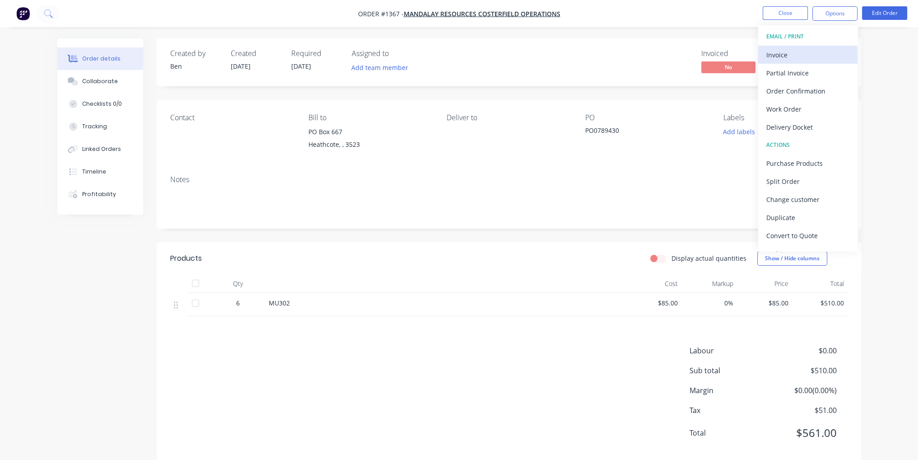
click at [828, 58] on div "Invoice" at bounding box center [808, 54] width 83 height 13
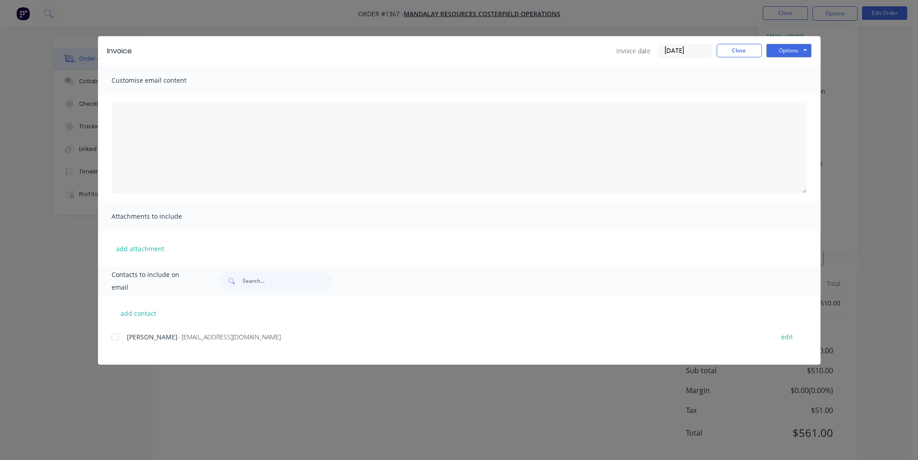
click at [119, 337] on div at bounding box center [115, 337] width 18 height 18
click at [804, 52] on button "Options" at bounding box center [789, 51] width 45 height 14
click at [799, 96] on button "Email" at bounding box center [796, 96] width 58 height 15
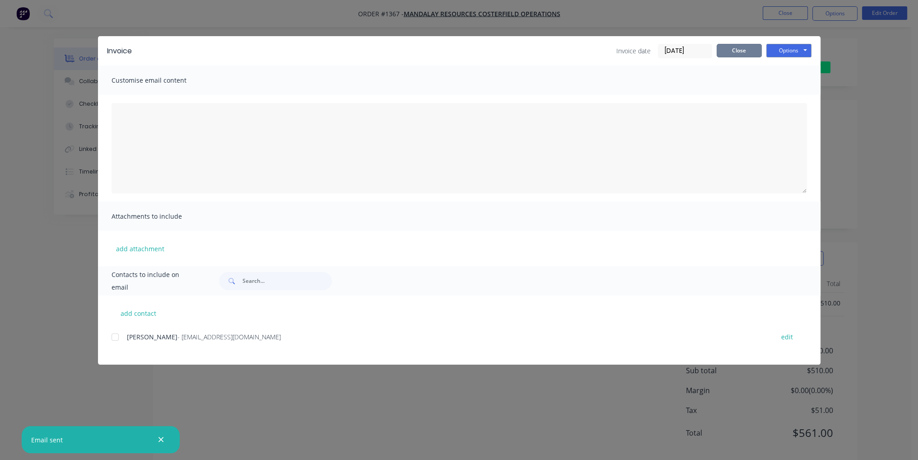
click at [741, 46] on button "Close" at bounding box center [739, 51] width 45 height 14
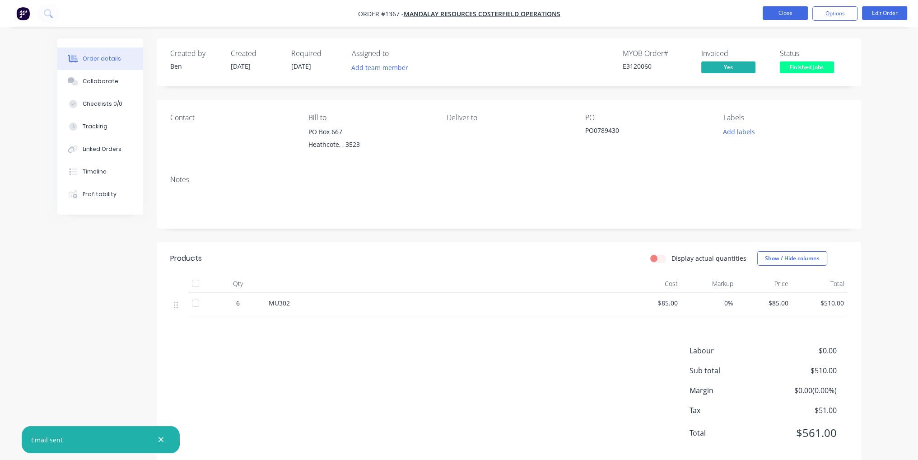
click at [793, 10] on button "Close" at bounding box center [785, 13] width 45 height 14
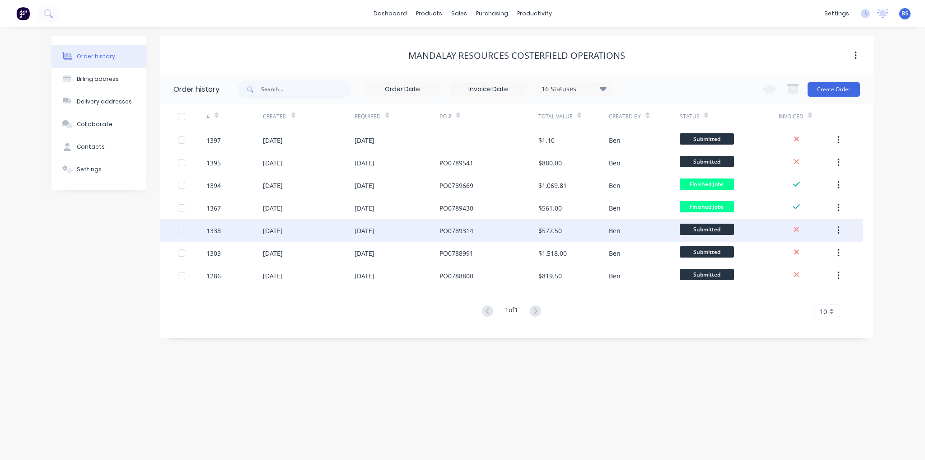
click at [341, 230] on div "[DATE]" at bounding box center [309, 230] width 92 height 23
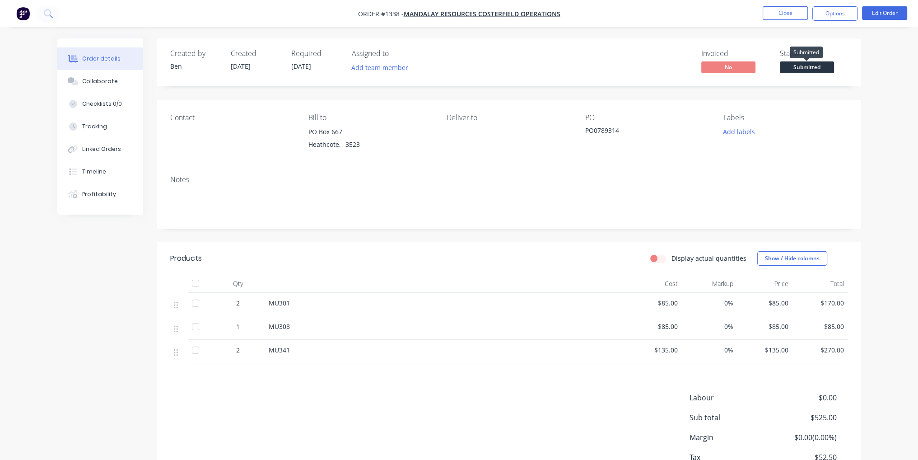
click at [811, 66] on span "Submitted" at bounding box center [807, 66] width 54 height 11
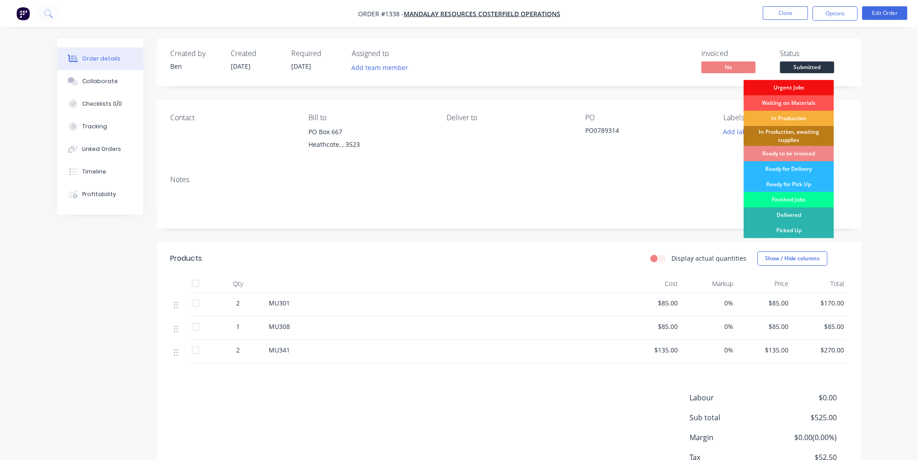
click at [802, 202] on div "Finished Jobs" at bounding box center [789, 199] width 90 height 15
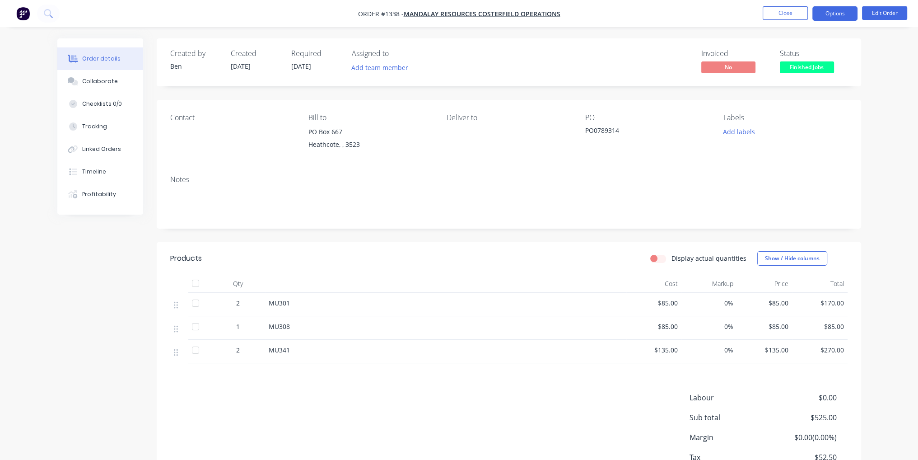
click at [831, 14] on button "Options" at bounding box center [835, 13] width 45 height 14
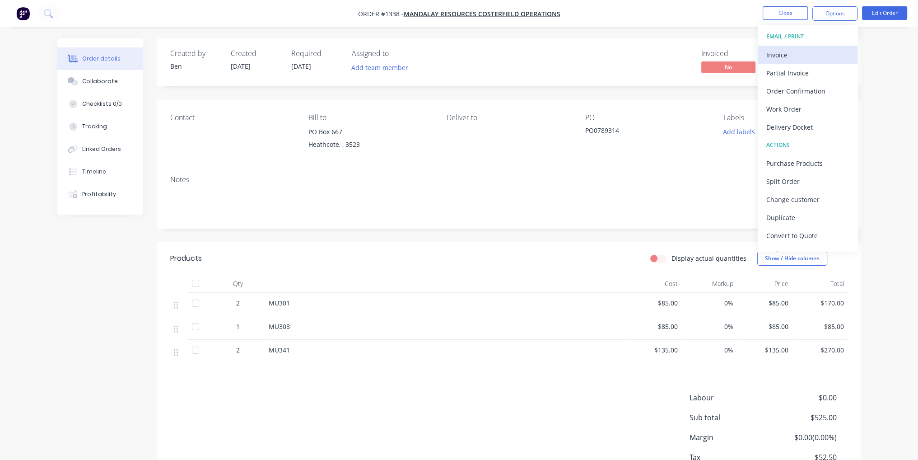
click at [810, 59] on div "Invoice" at bounding box center [808, 54] width 83 height 13
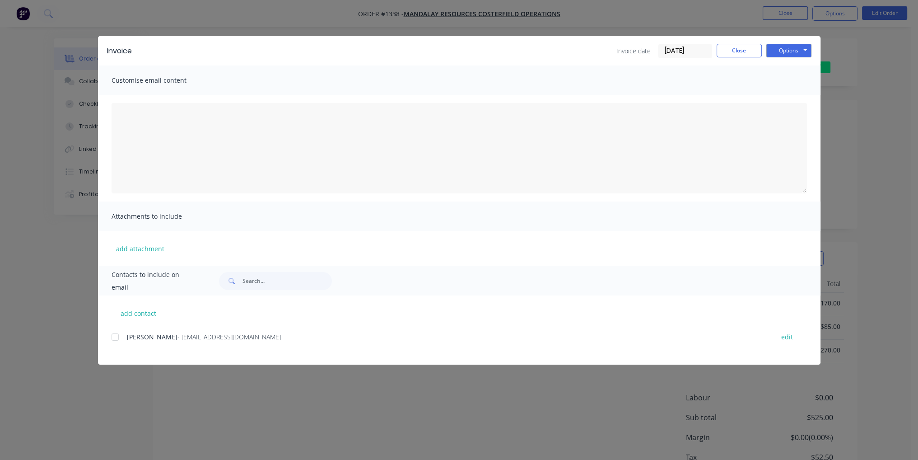
click at [112, 337] on div at bounding box center [115, 337] width 18 height 18
click at [784, 51] on button "Options" at bounding box center [789, 51] width 45 height 14
click at [791, 98] on button "Email" at bounding box center [796, 96] width 58 height 15
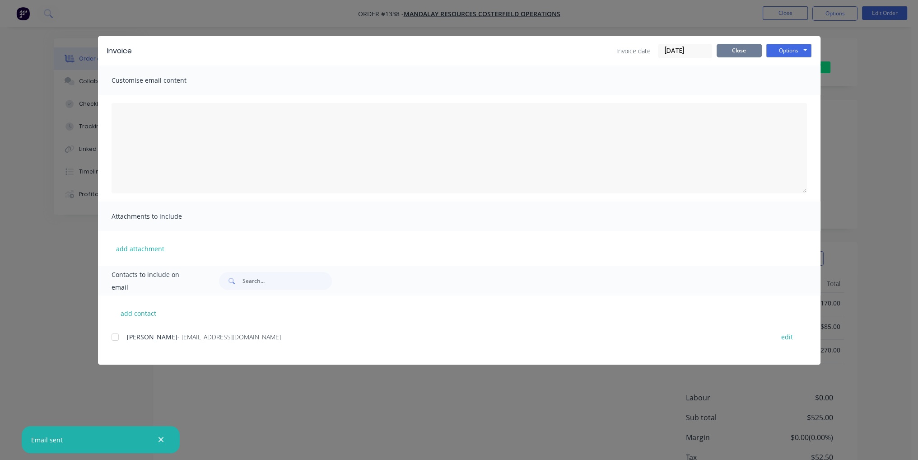
click at [740, 52] on button "Close" at bounding box center [739, 51] width 45 height 14
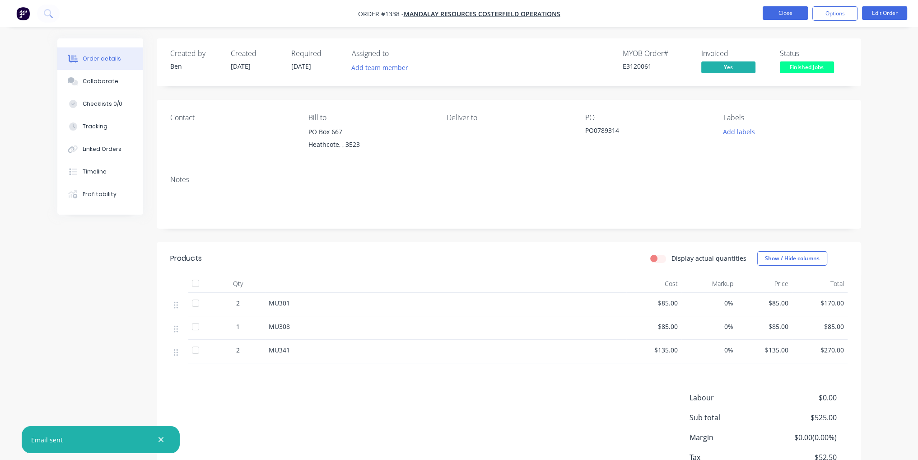
click at [793, 10] on button "Close" at bounding box center [785, 13] width 45 height 14
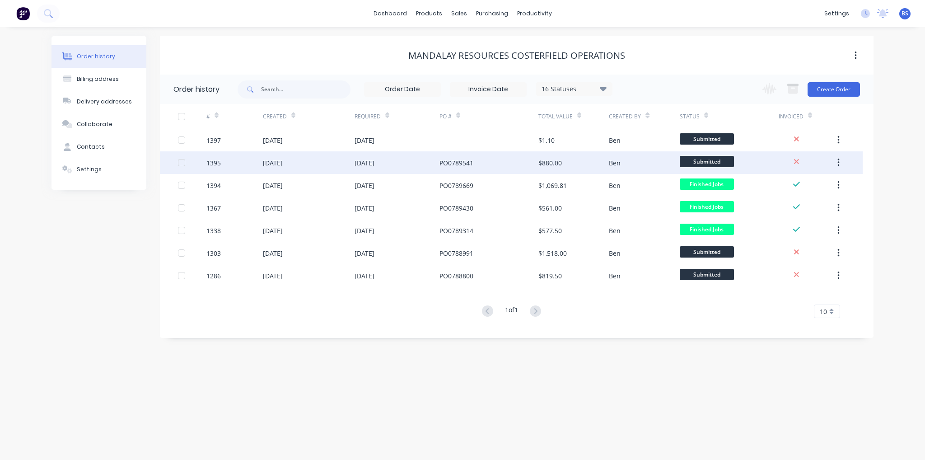
click at [283, 159] on div "[DATE]" at bounding box center [273, 162] width 20 height 9
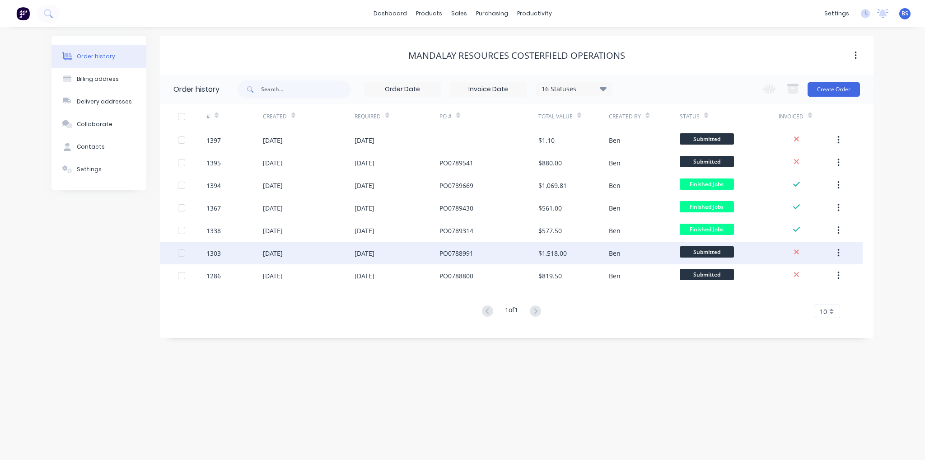
click at [394, 253] on div "[DATE]" at bounding box center [397, 253] width 85 height 23
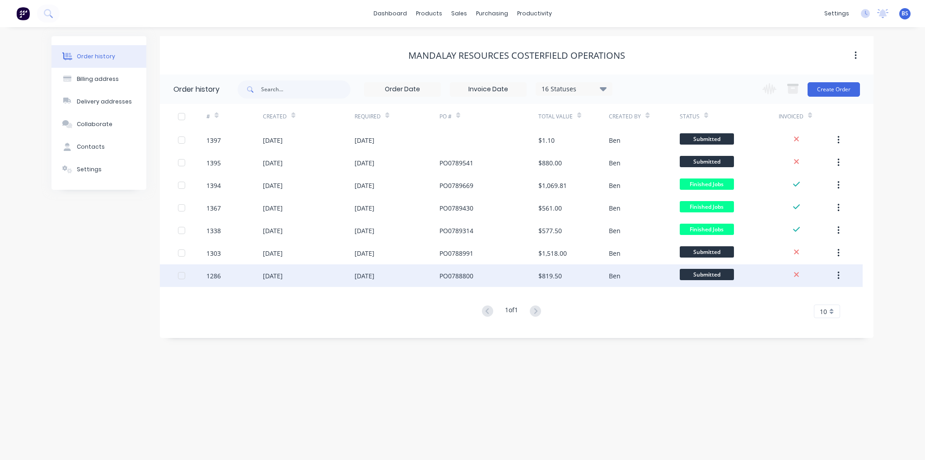
click at [323, 270] on div "[DATE]" at bounding box center [309, 275] width 92 height 23
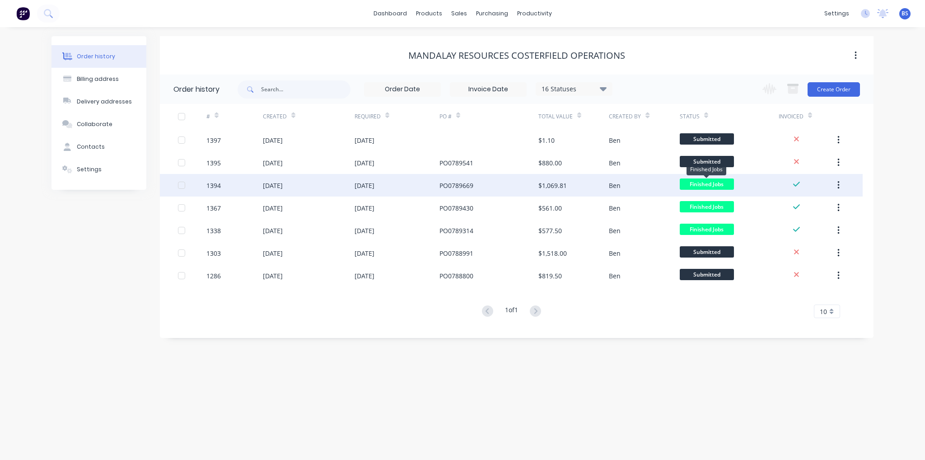
drag, startPoint x: 688, startPoint y: 183, endPoint x: 533, endPoint y: 188, distance: 155.5
click at [533, 188] on div "PO0789669" at bounding box center [489, 185] width 99 height 23
click at [841, 187] on button "button" at bounding box center [838, 185] width 21 height 16
click at [817, 210] on div "Archive" at bounding box center [807, 208] width 70 height 13
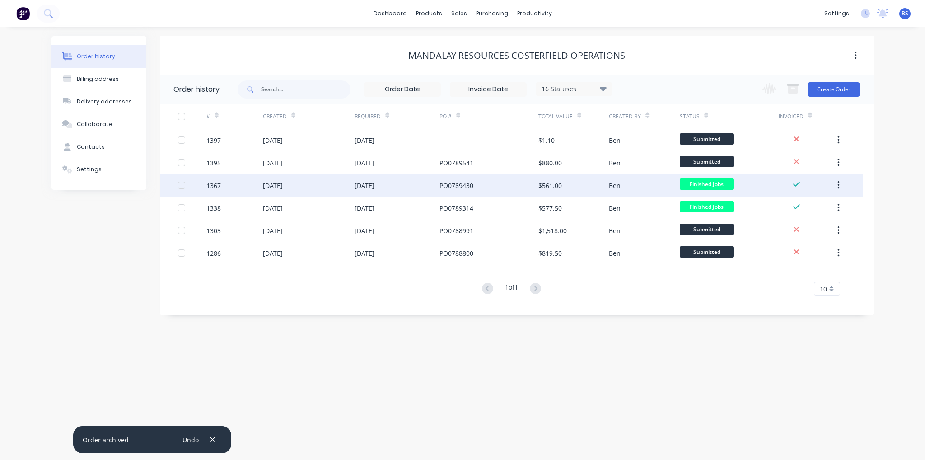
click at [840, 186] on button "button" at bounding box center [838, 185] width 21 height 16
click at [834, 203] on div "Archive" at bounding box center [807, 208] width 70 height 13
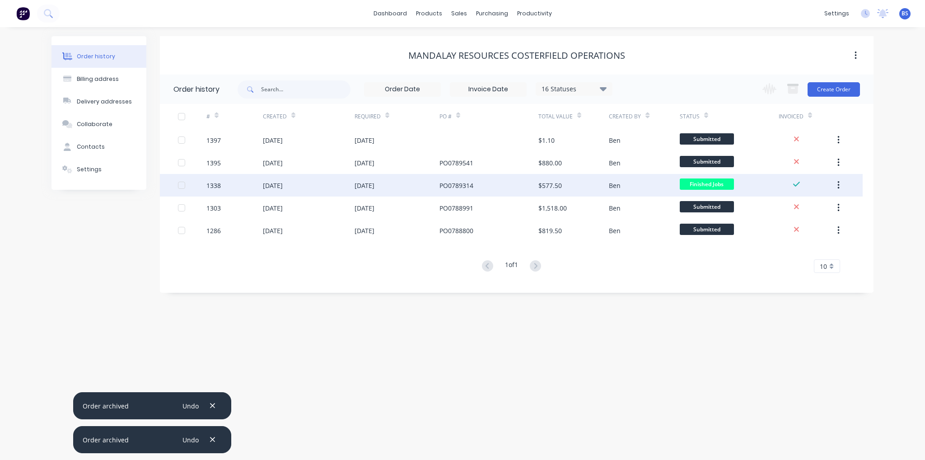
click at [836, 186] on button "button" at bounding box center [838, 185] width 21 height 16
click at [831, 203] on div "Archive" at bounding box center [807, 208] width 70 height 13
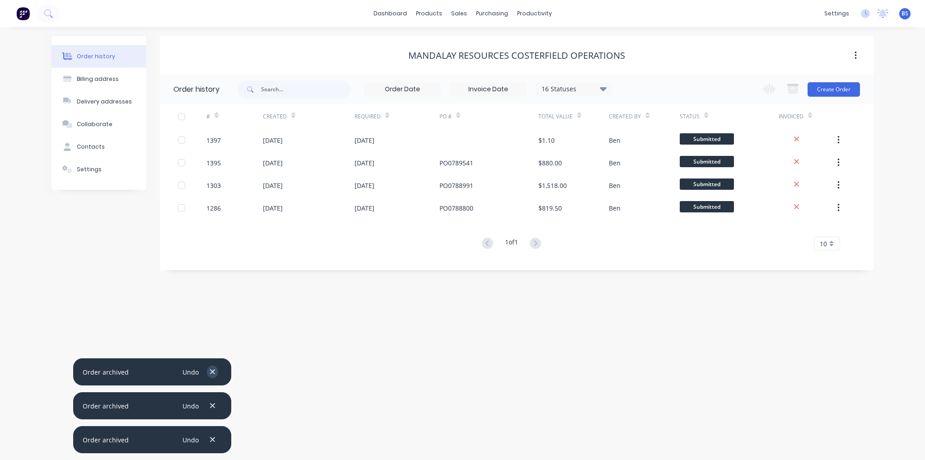
click at [218, 371] on button "button" at bounding box center [212, 371] width 11 height 12
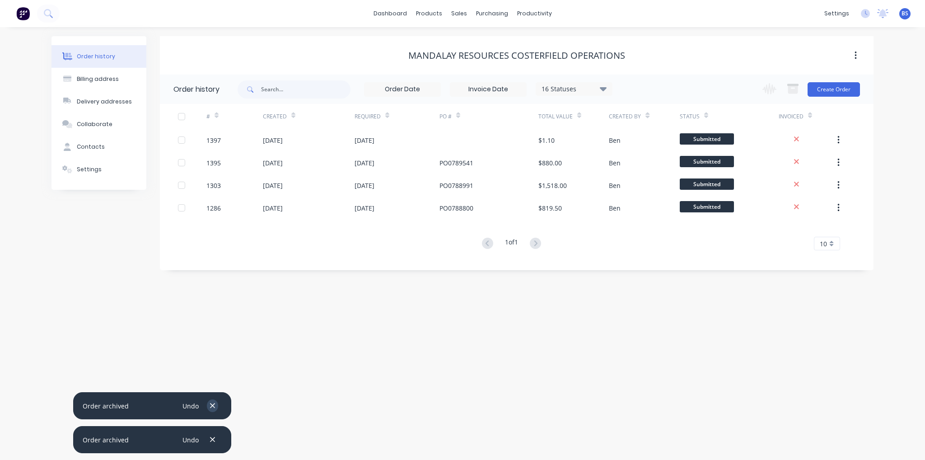
click at [212, 400] on button "button" at bounding box center [212, 405] width 11 height 12
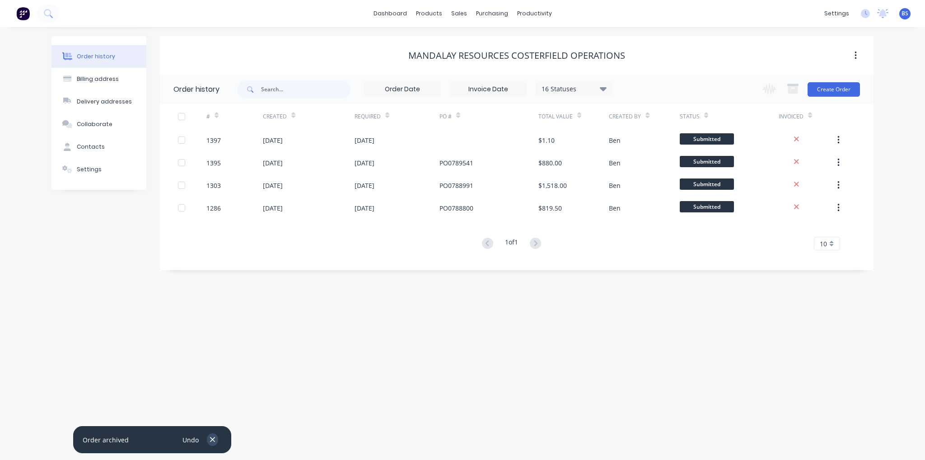
click at [216, 437] on button "button" at bounding box center [212, 439] width 11 height 12
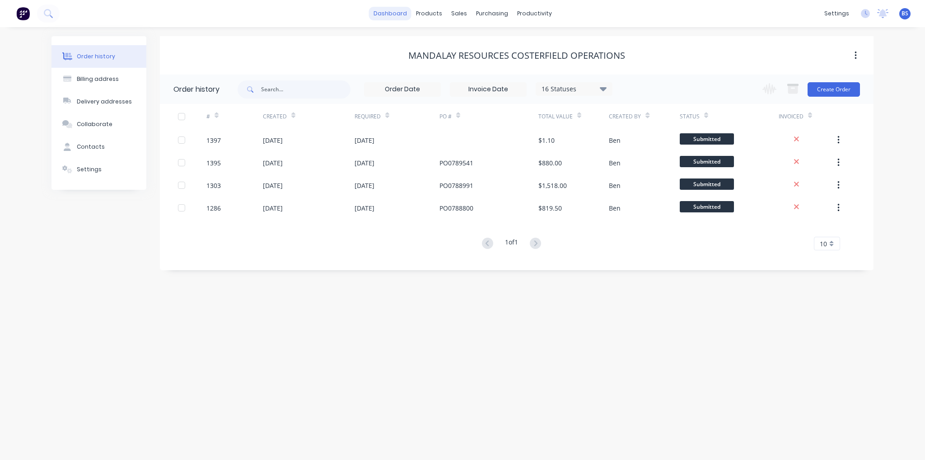
click at [394, 19] on link "dashboard" at bounding box center [390, 14] width 42 height 14
